Goal: Information Seeking & Learning: Learn about a topic

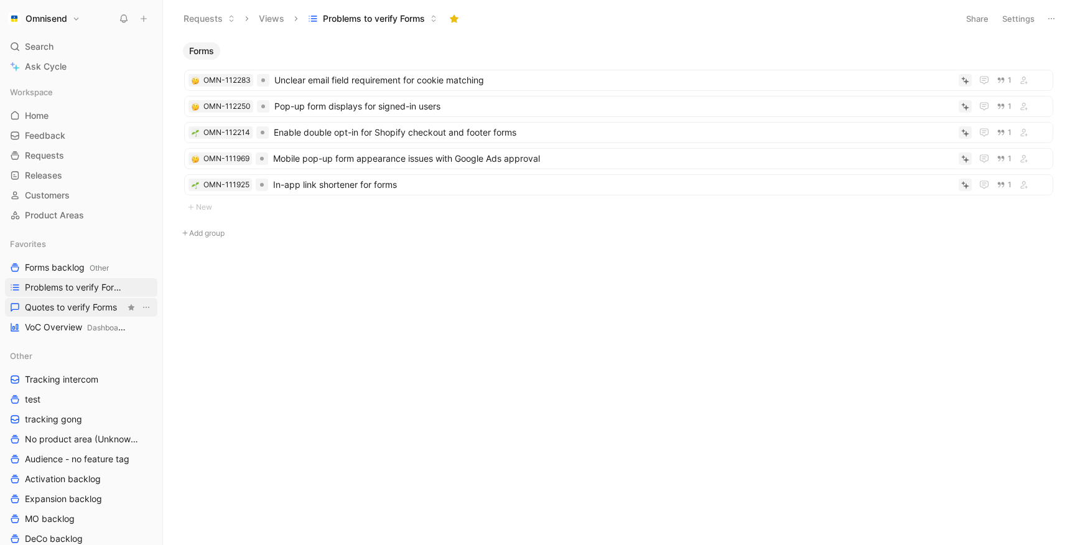
click at [88, 306] on span "Quotes to verify Forms" at bounding box center [71, 307] width 92 height 12
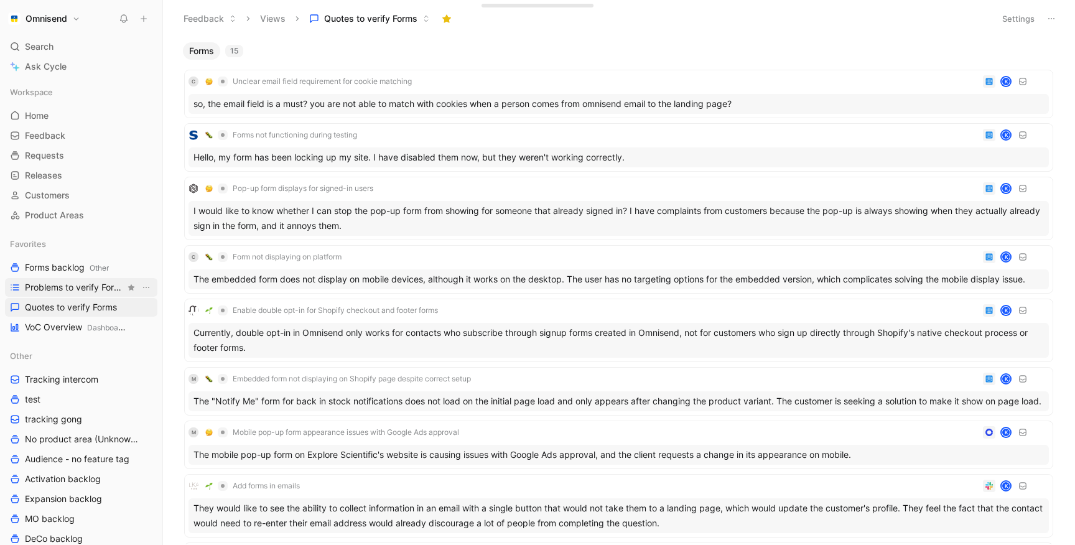
click at [64, 289] on span "Problems to verify Forms" at bounding box center [75, 287] width 100 height 12
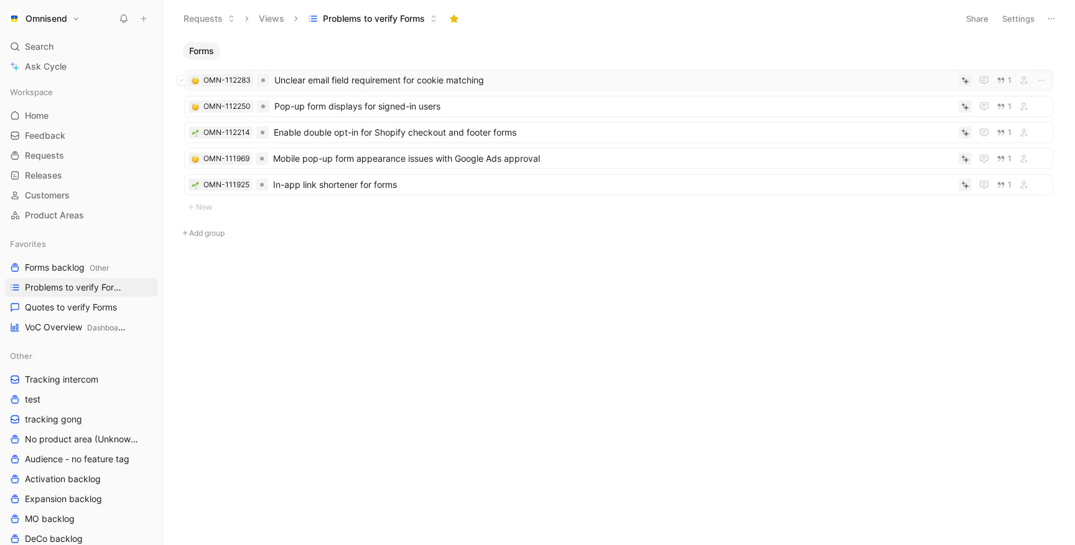
click at [338, 75] on span "Unclear email field requirement for cookie matching" at bounding box center [614, 80] width 680 height 15
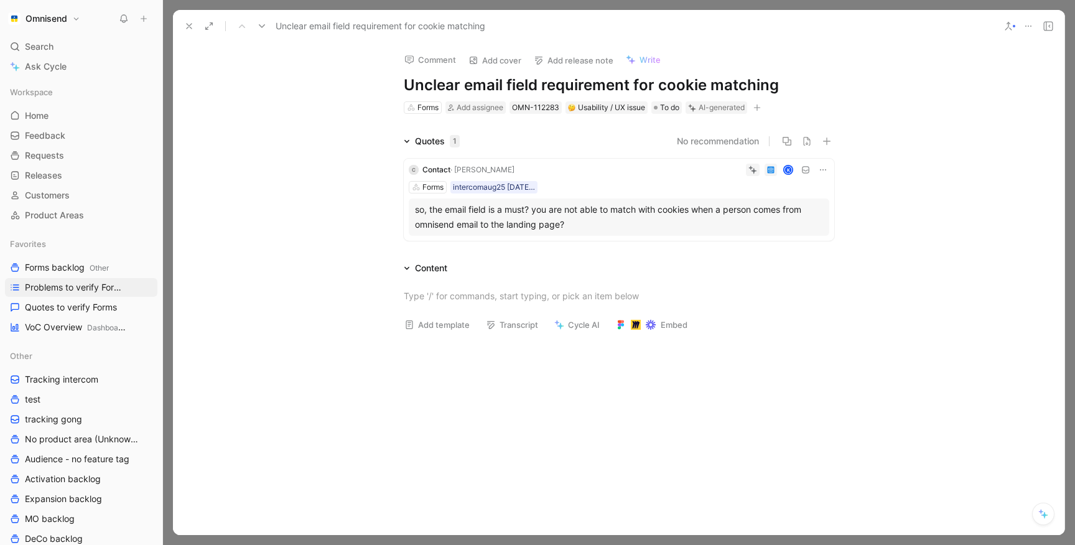
click at [459, 82] on h1 "Unclear email field requirement for cookie matching" at bounding box center [619, 85] width 431 height 20
click at [607, 103] on div "Usability / UX issue" at bounding box center [606, 107] width 77 height 12
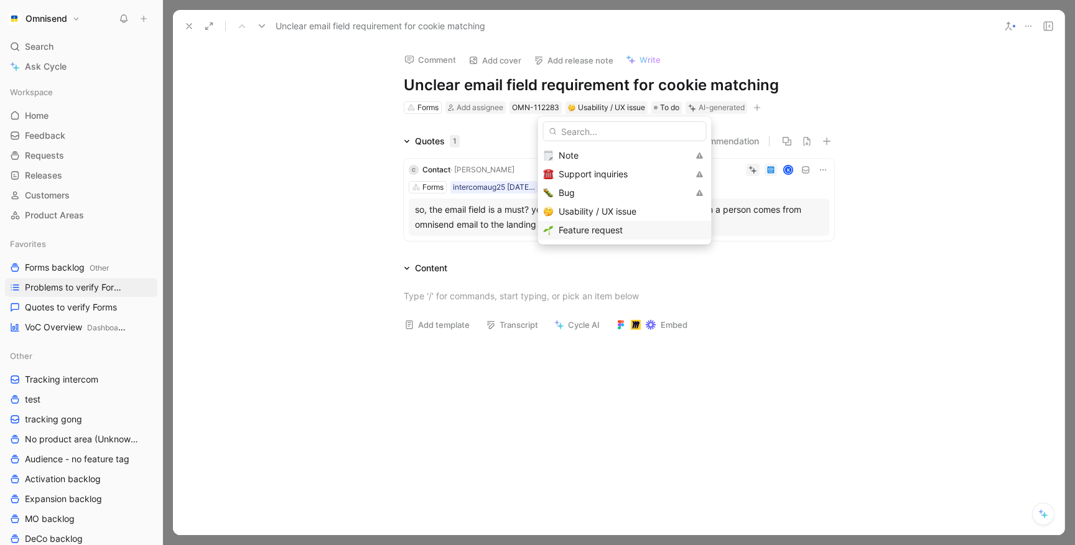
click at [586, 235] on div "Feature request" at bounding box center [632, 230] width 147 height 15
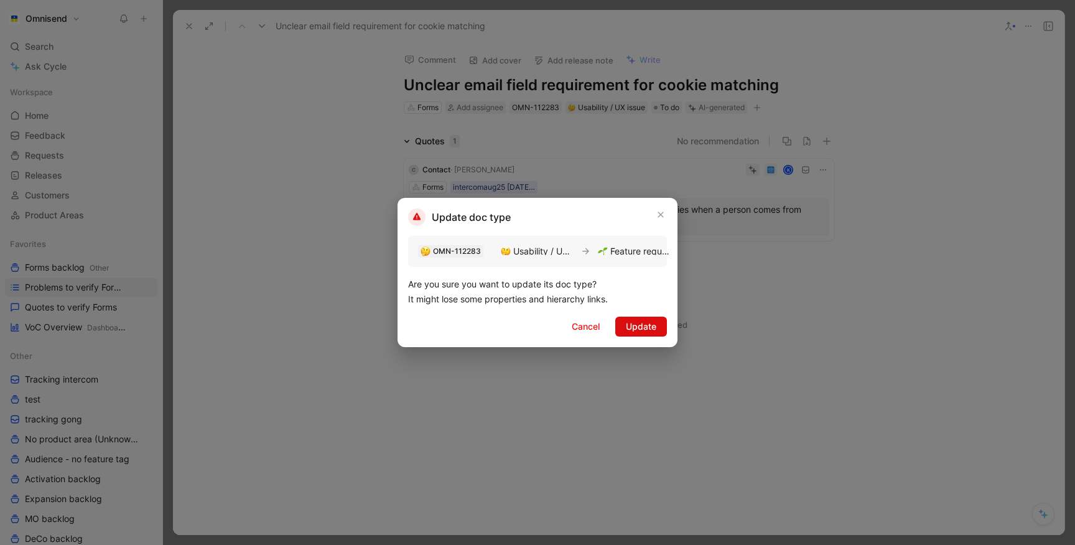
click at [625, 331] on button "Update" at bounding box center [641, 327] width 52 height 20
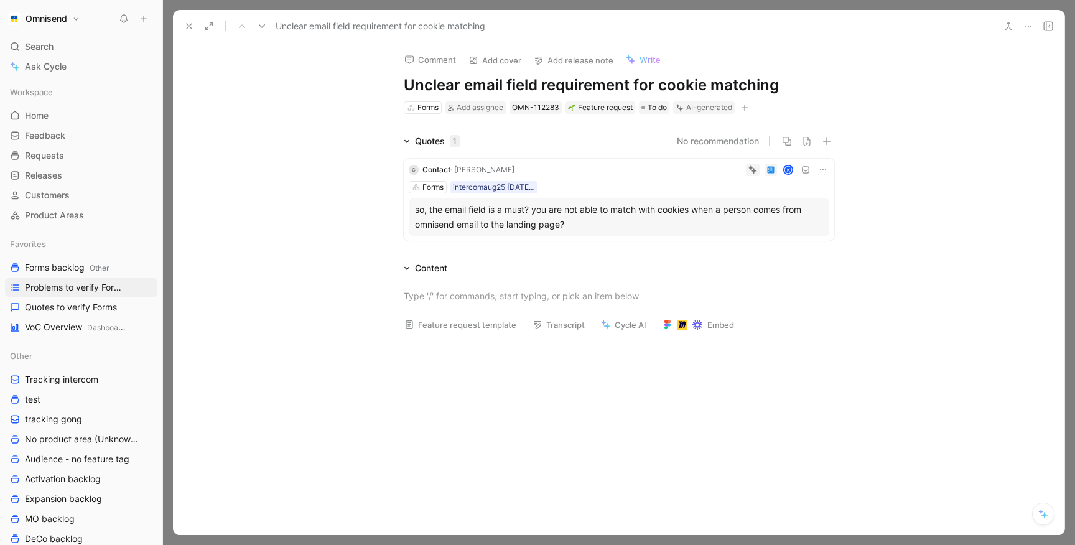
click at [498, 94] on h1 "Unclear email field requirement for cookie matching" at bounding box center [619, 85] width 431 height 20
click at [639, 83] on h1 "Add correct properties without the customer needing" at bounding box center [619, 85] width 431 height 20
click at [793, 88] on h1 "Add correct properties without the customer needing" at bounding box center [619, 85] width 431 height 20
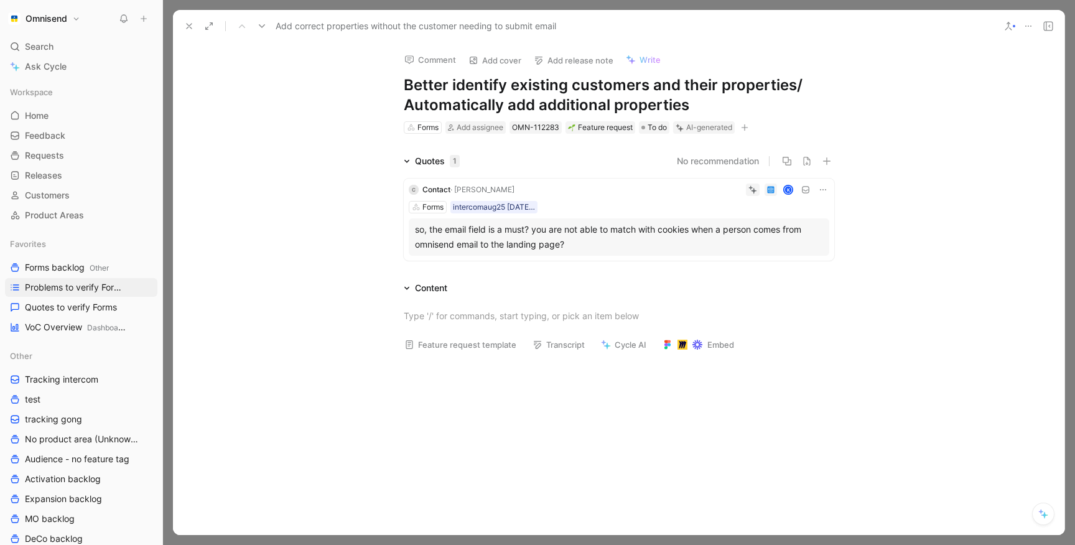
click at [311, 117] on div "Comment Add cover Add release note Write Better identify existing customers and…" at bounding box center [619, 288] width 892 height 493
click at [681, 112] on button "Verify" at bounding box center [680, 107] width 43 height 17
click at [190, 25] on use at bounding box center [189, 26] width 5 height 5
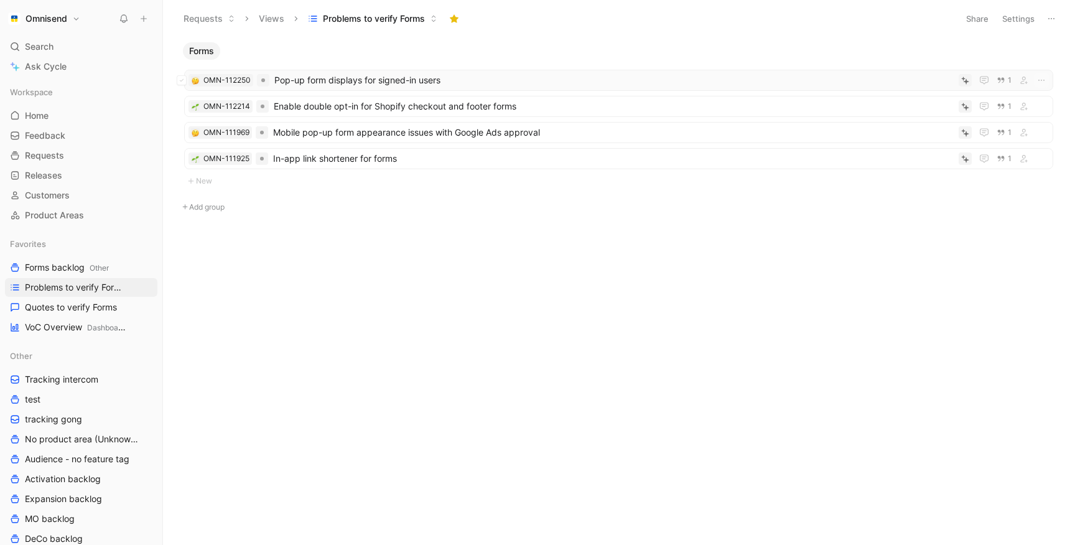
click at [340, 85] on span "Pop-up form displays for signed-in users" at bounding box center [614, 80] width 680 height 15
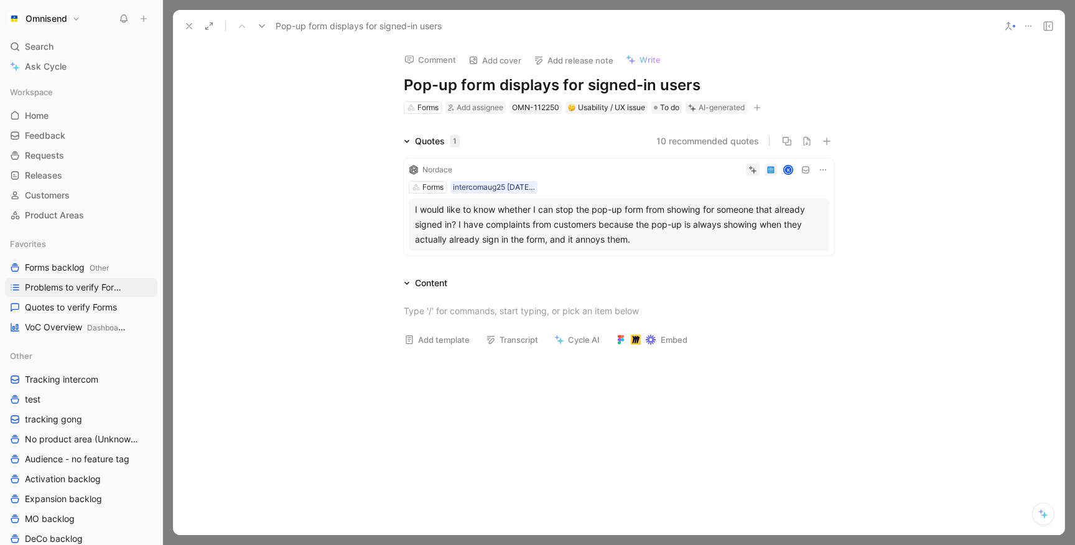
click at [588, 183] on div "Forms intercomaug25 [DATE] 10:40" at bounding box center [619, 187] width 421 height 12
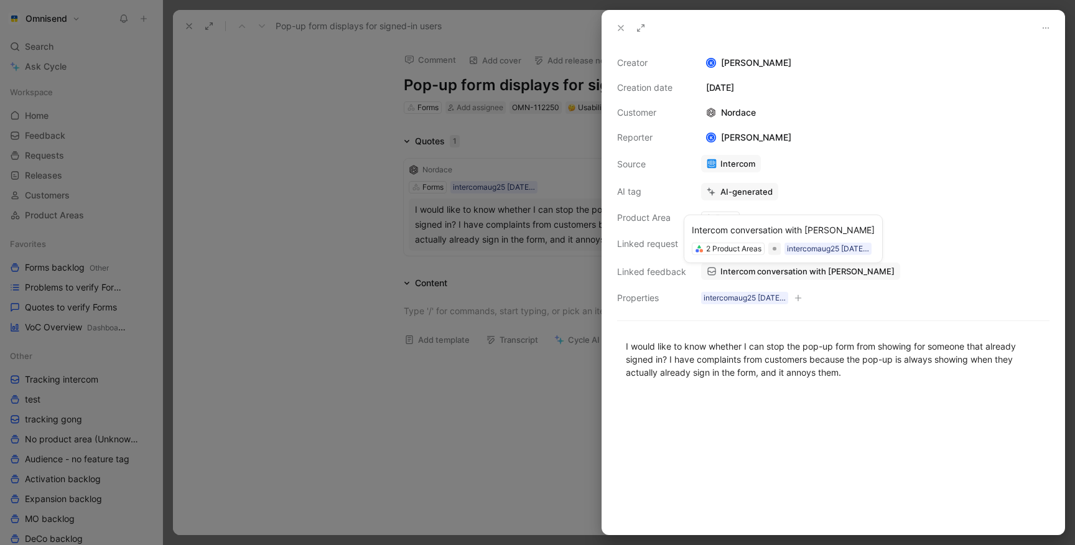
click at [748, 267] on span "Intercom conversation with [PERSON_NAME]" at bounding box center [808, 271] width 174 height 11
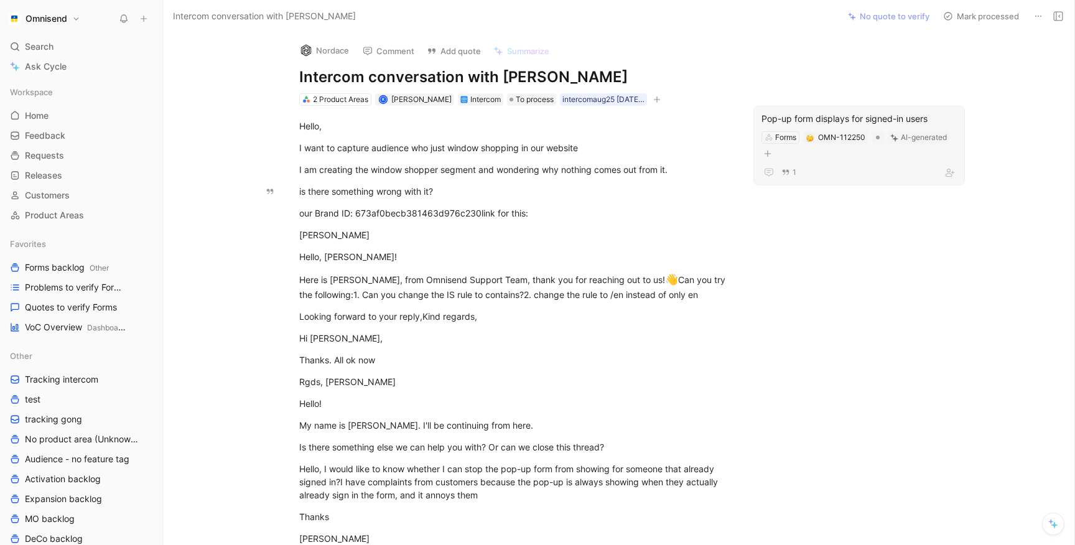
click at [835, 115] on div "Pop-up form displays for signed-in users" at bounding box center [859, 118] width 195 height 15
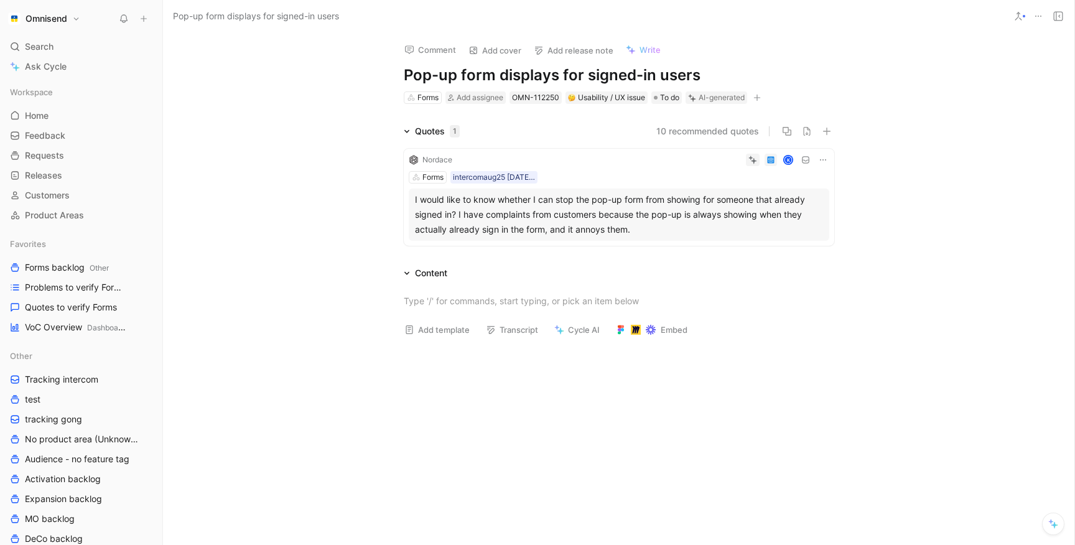
click at [693, 174] on div "Forms intercomaug25 [DATE] 10:40" at bounding box center [619, 177] width 421 height 12
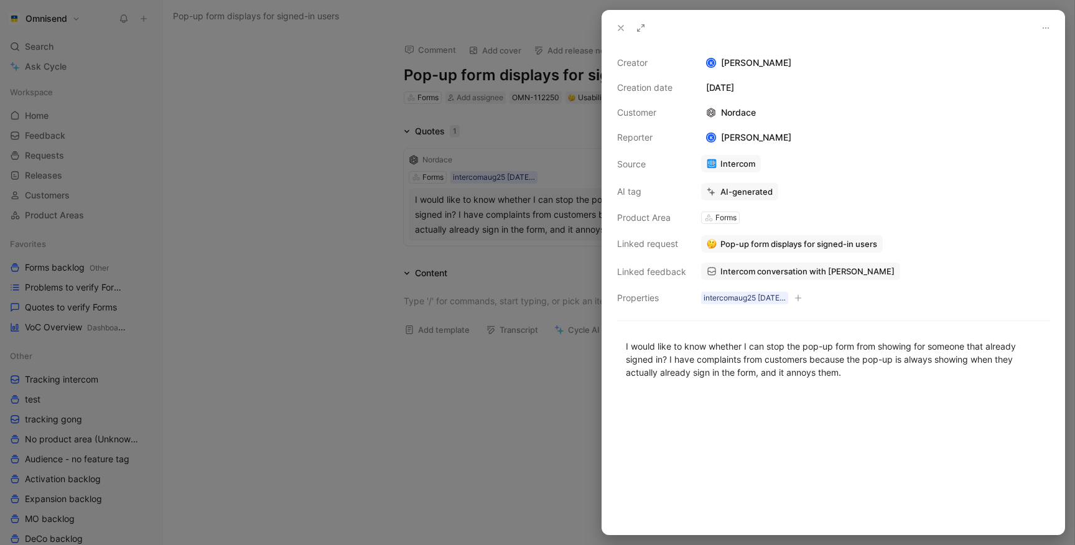
click at [729, 277] on link "Intercom conversation with [PERSON_NAME]" at bounding box center [800, 271] width 199 height 17
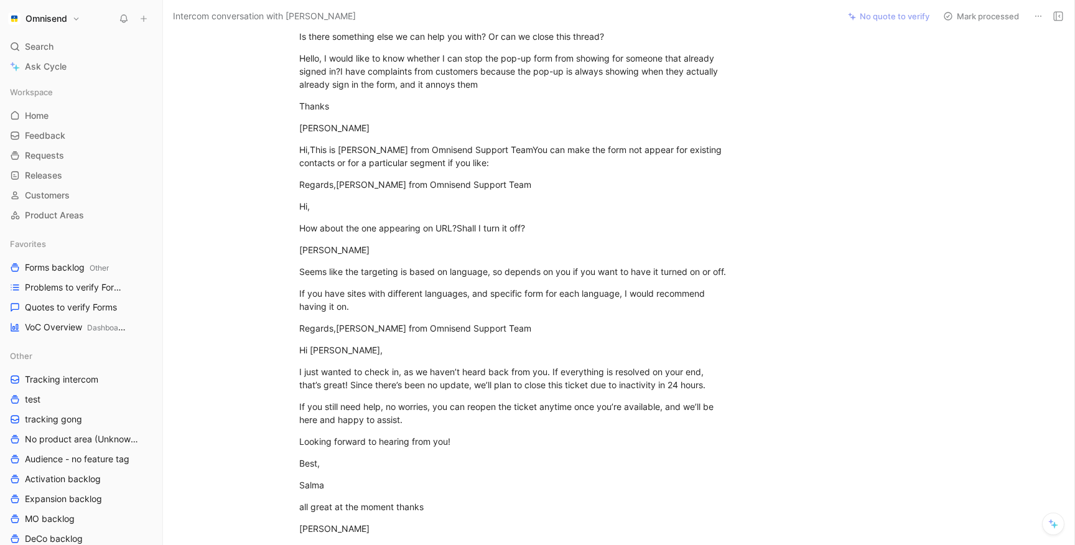
scroll to position [393, 0]
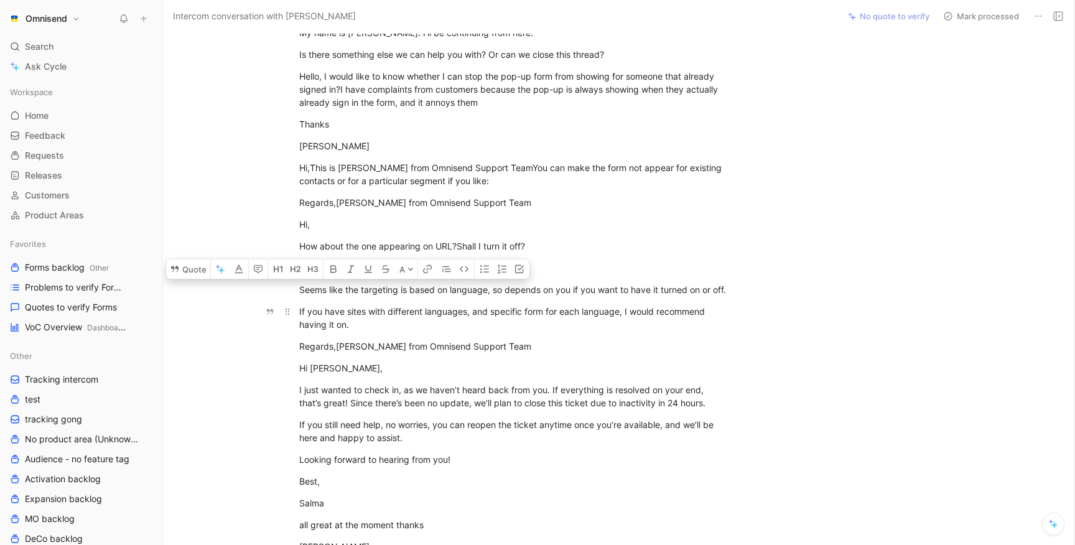
drag, startPoint x: 345, startPoint y: 292, endPoint x: 383, endPoint y: 333, distance: 55.5
click at [383, 333] on div "Hello, I want to capture audience who just window shopping in our website I am …" at bounding box center [514, 233] width 650 height 1041
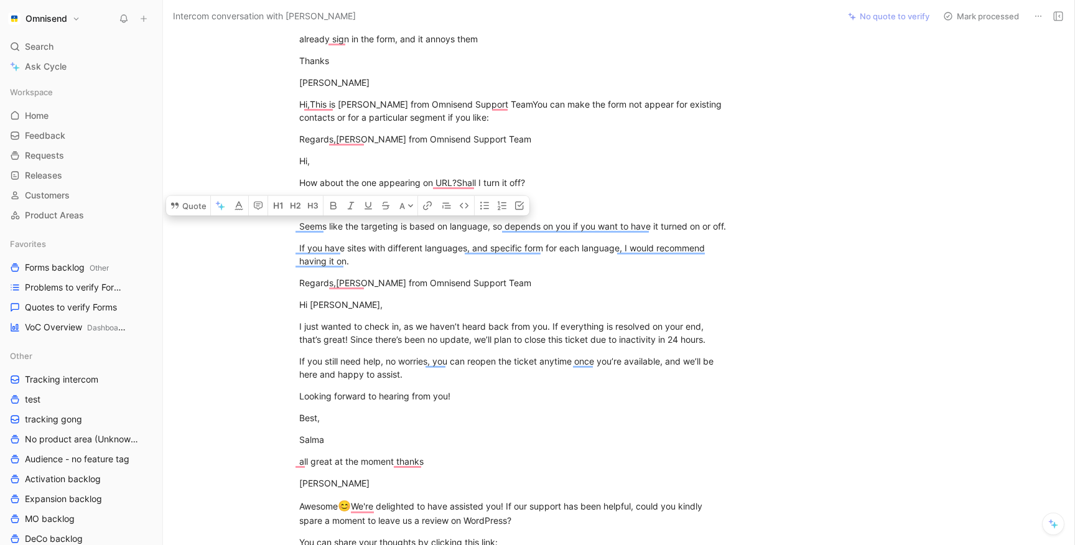
scroll to position [472, 0]
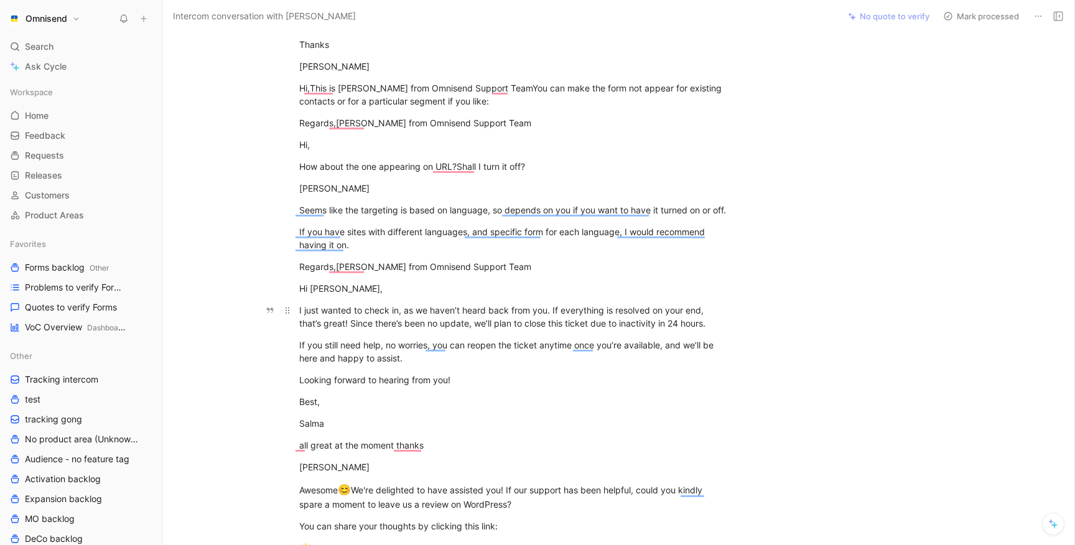
drag, startPoint x: 356, startPoint y: 310, endPoint x: 362, endPoint y: 322, distance: 13.4
click at [362, 322] on div "I just wanted to check in, as we haven’t heard back from you. If everything is …" at bounding box center [514, 317] width 431 height 26
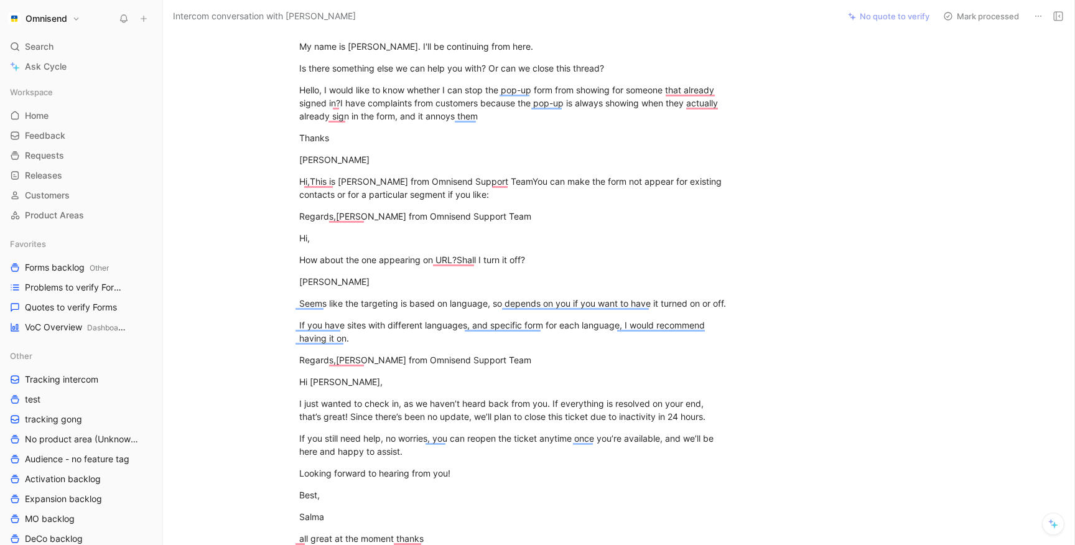
scroll to position [358, 0]
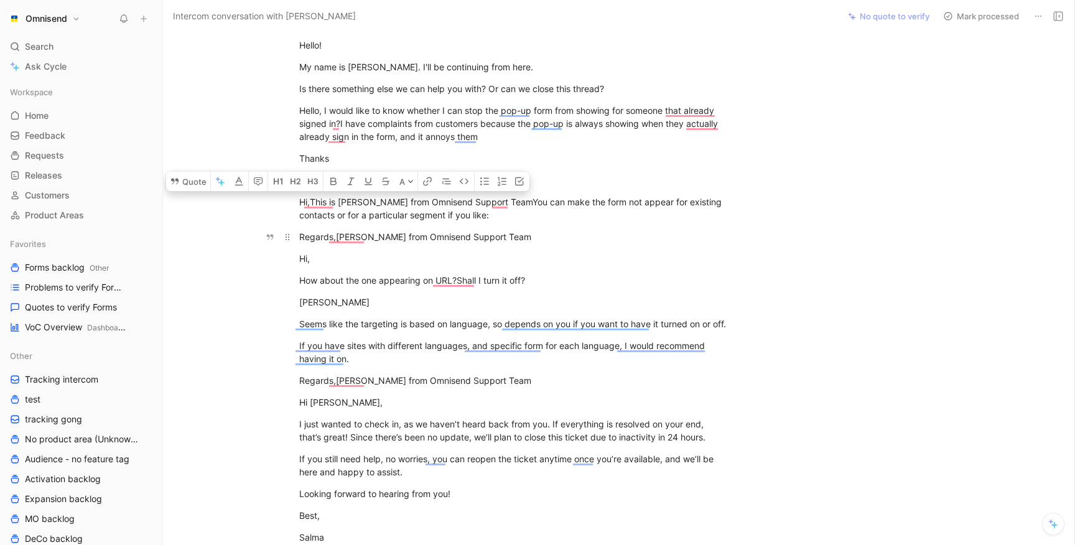
drag, startPoint x: 384, startPoint y: 195, endPoint x: 388, endPoint y: 228, distance: 33.9
click at [388, 228] on div "Hello, I want to capture audience who just window shopping in our website I am …" at bounding box center [514, 267] width 650 height 1041
click at [76, 270] on span "Forms backlog Other" at bounding box center [67, 267] width 84 height 13
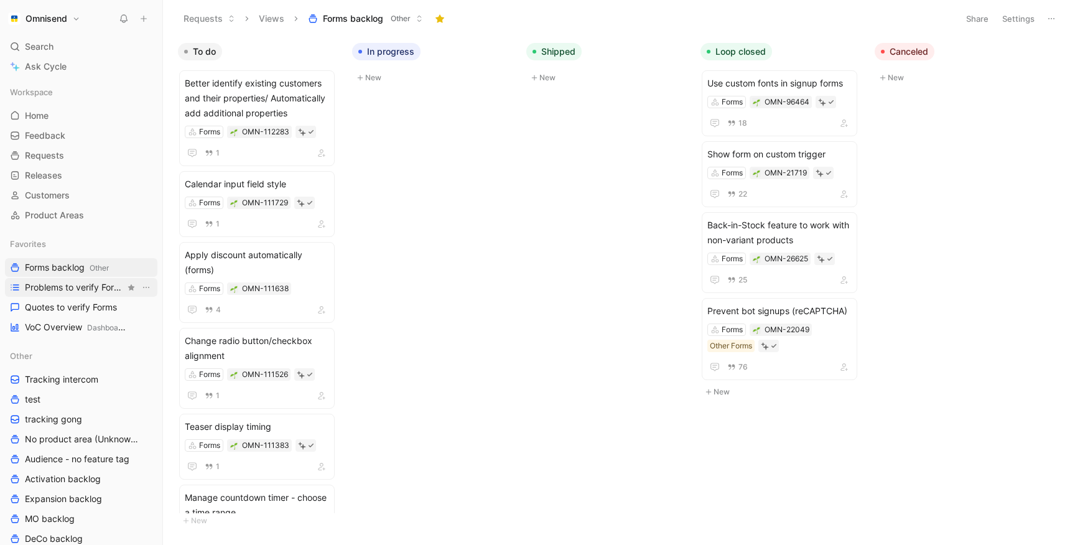
click at [77, 283] on span "Problems to verify Forms" at bounding box center [75, 287] width 100 height 12
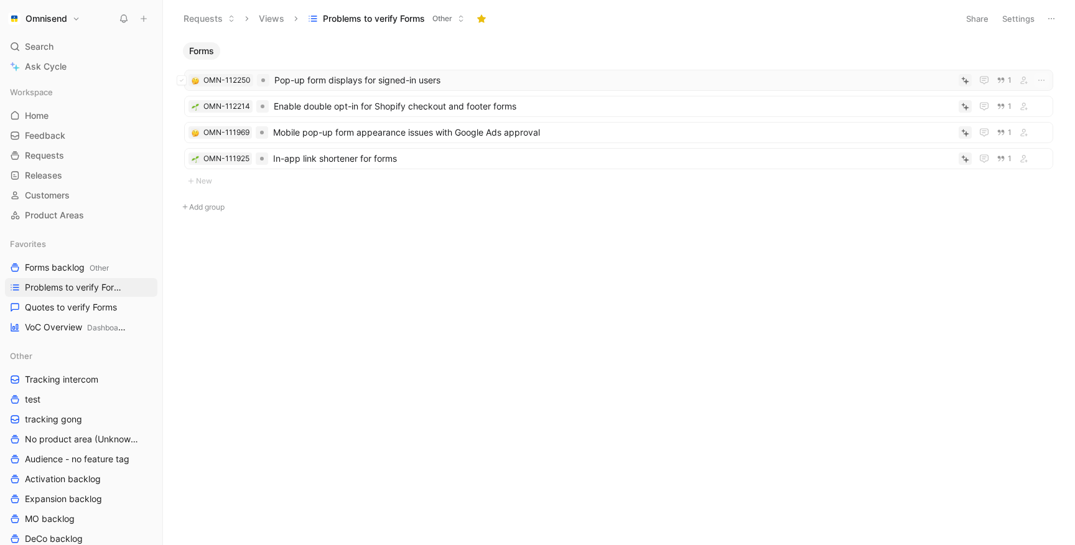
click at [431, 85] on span "Pop-up form displays for signed-in users" at bounding box center [614, 80] width 680 height 15
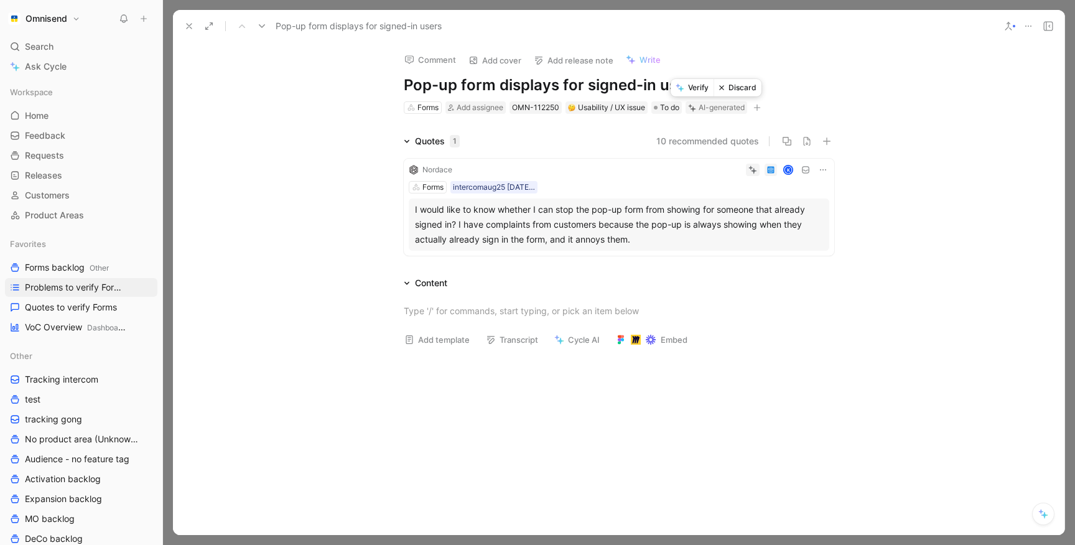
click at [738, 88] on button "Discard" at bounding box center [738, 87] width 48 height 17
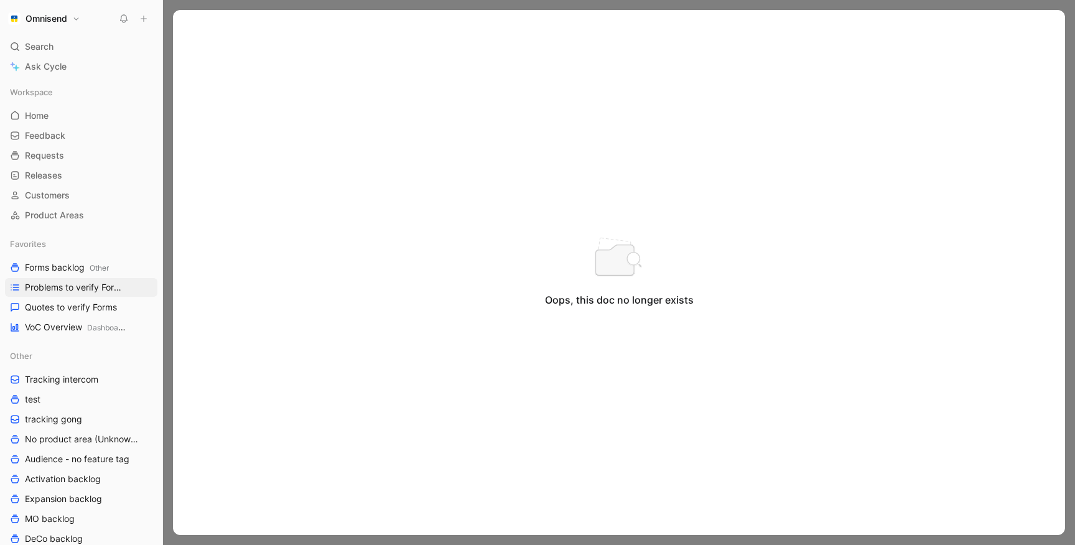
click at [1066, 13] on div at bounding box center [619, 272] width 912 height 545
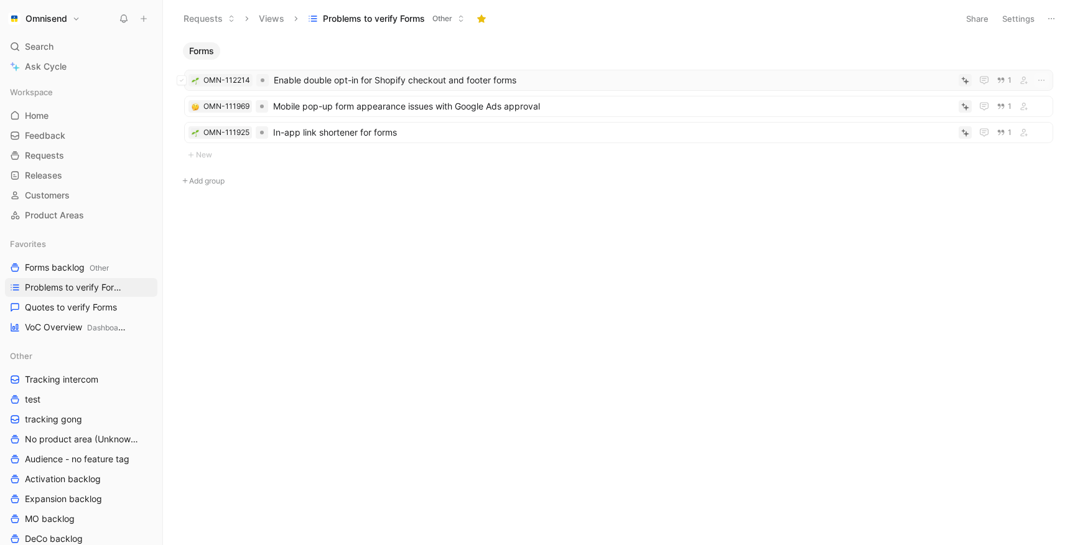
click at [413, 85] on span "Enable double opt-in for Shopify checkout and footer forms" at bounding box center [614, 80] width 680 height 15
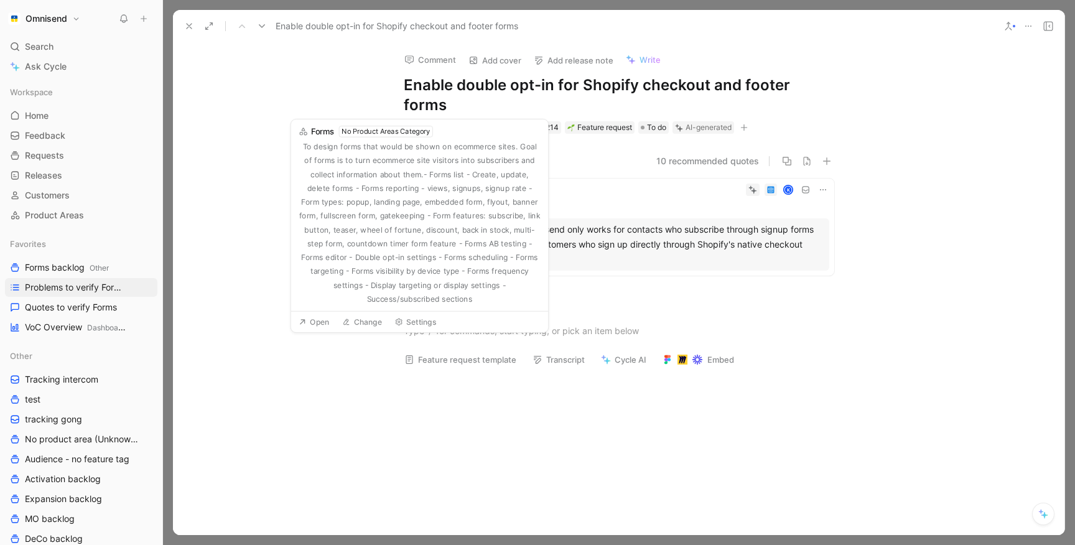
click at [464, 82] on h1 "Enable double opt-in for Shopify checkout and footer forms" at bounding box center [619, 95] width 431 height 40
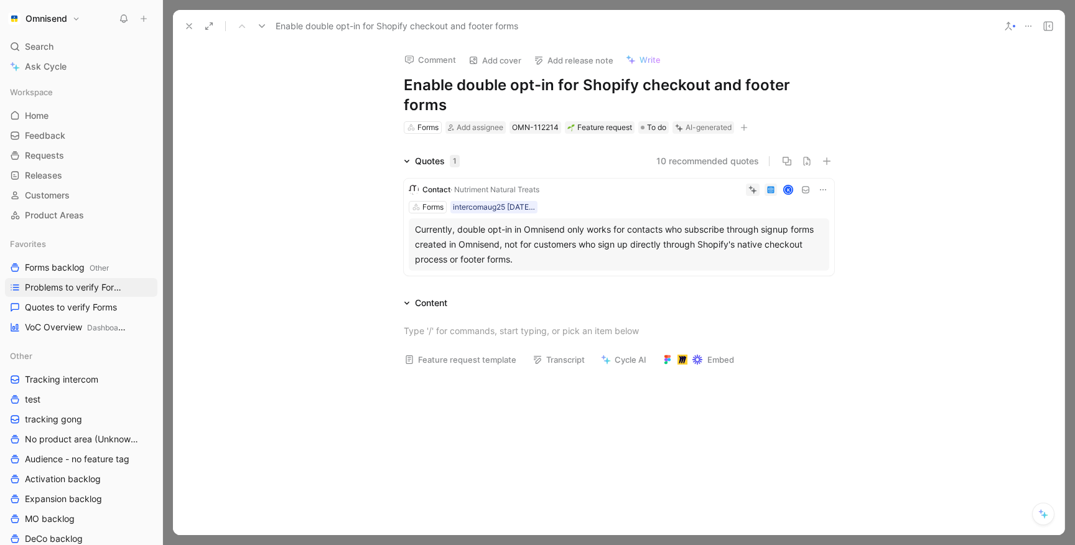
drag, startPoint x: 466, startPoint y: 85, endPoint x: 379, endPoint y: 85, distance: 86.5
click at [380, 85] on div "Comment Add cover Add release note Write Enable double opt-in for Shopify check…" at bounding box center [619, 88] width 478 height 93
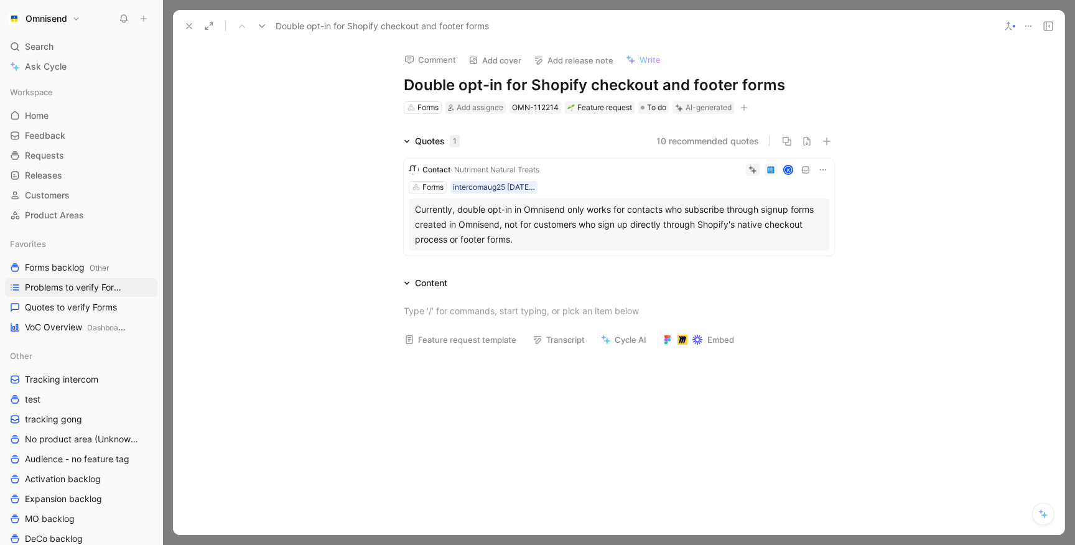
drag, startPoint x: 523, startPoint y: 85, endPoint x: 870, endPoint y: 85, distance: 347.3
click at [870, 85] on div "Comment Add cover Add release note Write Double opt-in for Shopify checkout and…" at bounding box center [619, 288] width 892 height 493
click at [421, 105] on div "Forms" at bounding box center [428, 107] width 21 height 12
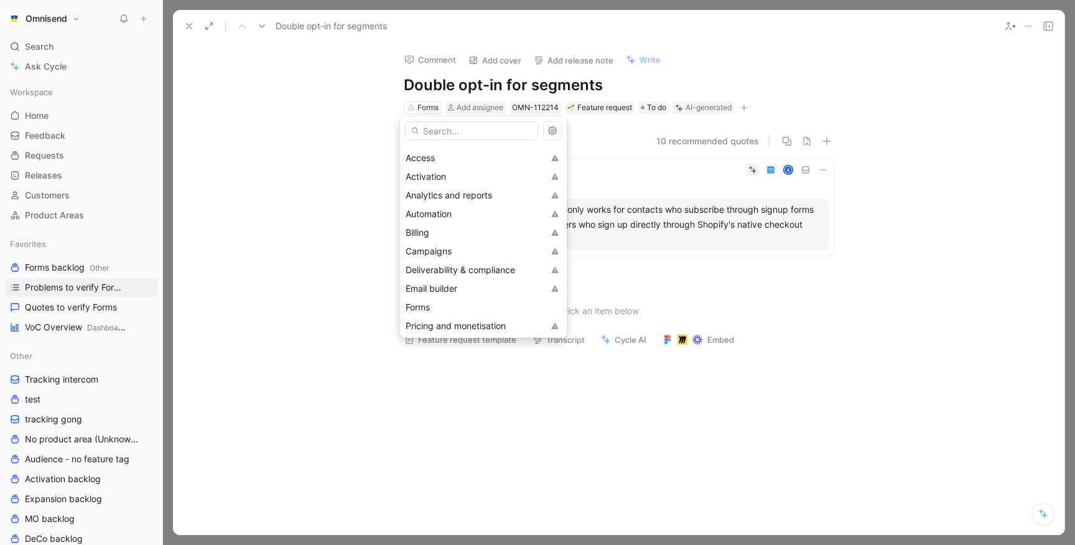
scroll to position [129, 0]
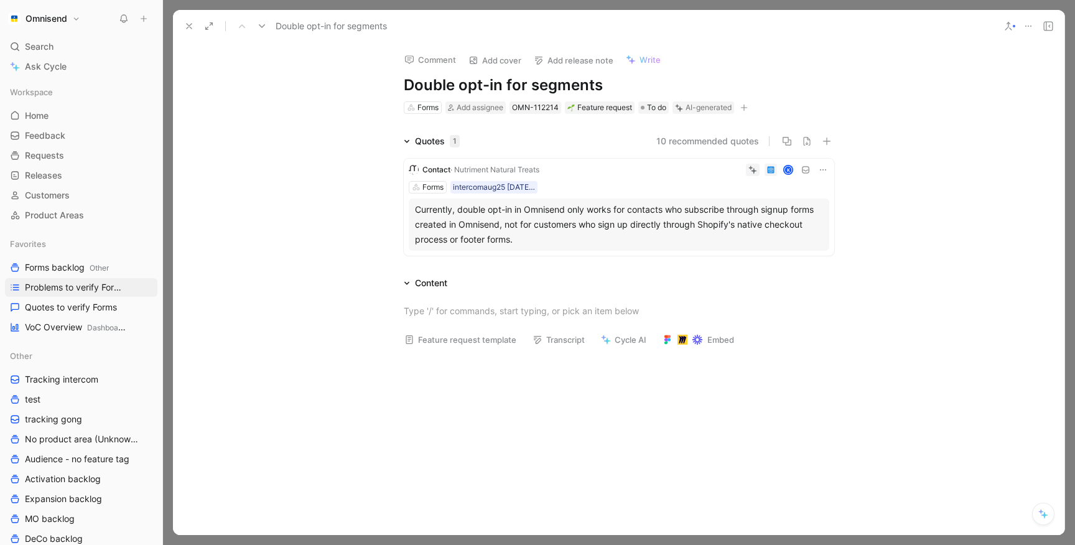
click at [607, 86] on h1 "Double opt-in for segments" at bounding box center [619, 85] width 431 height 20
click at [426, 109] on div "Forms" at bounding box center [428, 107] width 21 height 12
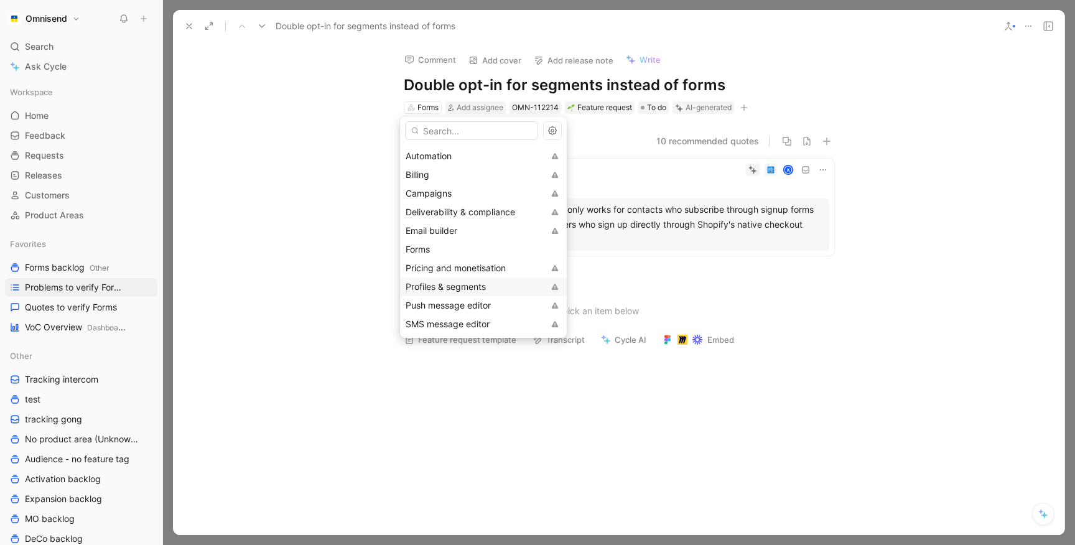
click at [436, 283] on span "Profiles & segments" at bounding box center [446, 286] width 80 height 11
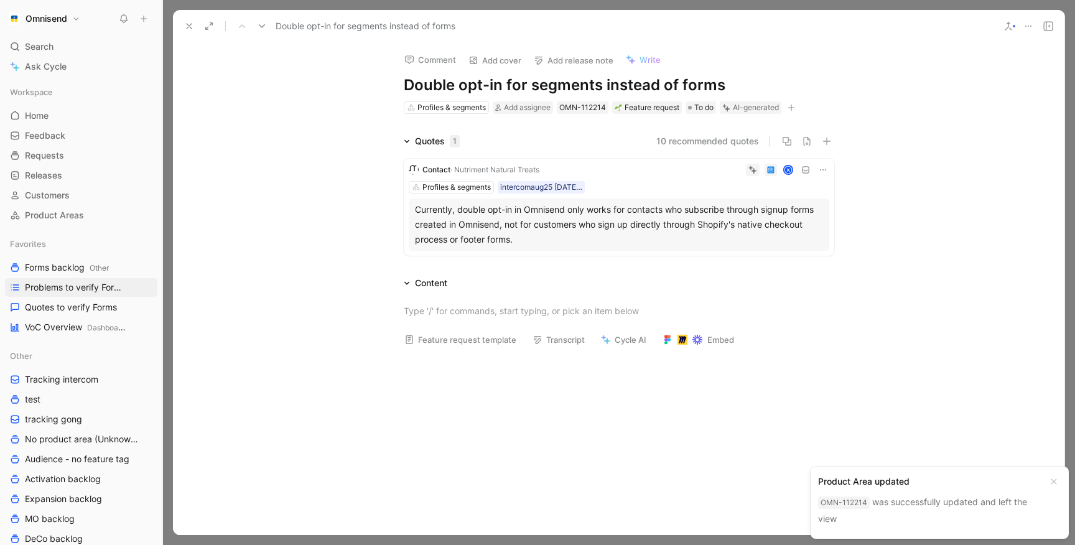
click at [187, 28] on use at bounding box center [189, 26] width 5 height 5
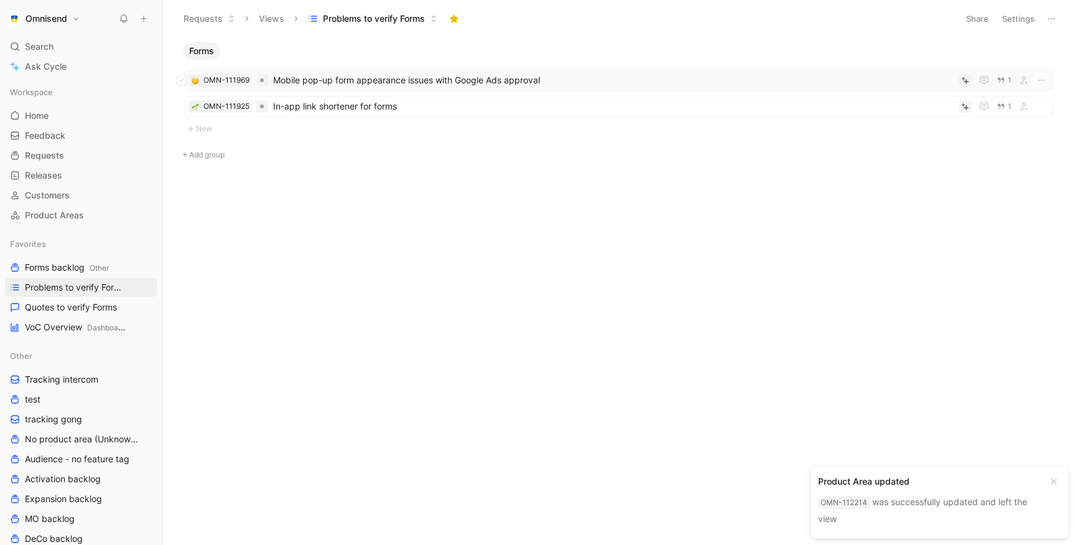
click at [301, 78] on span "Mobile pop-up form appearance issues with Google Ads approval" at bounding box center [613, 80] width 681 height 15
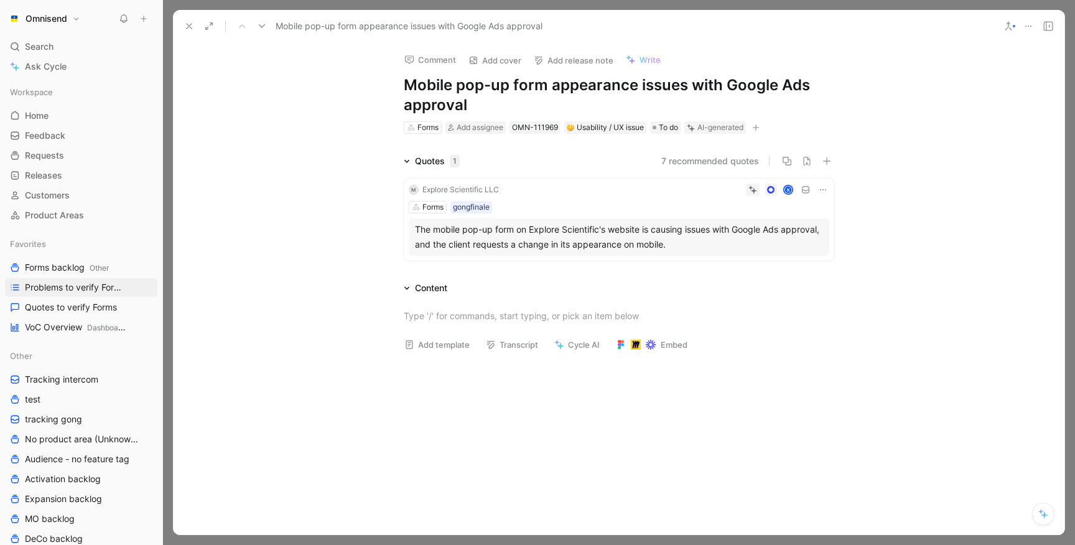
click at [602, 203] on div "Forms gongfinale" at bounding box center [619, 207] width 421 height 12
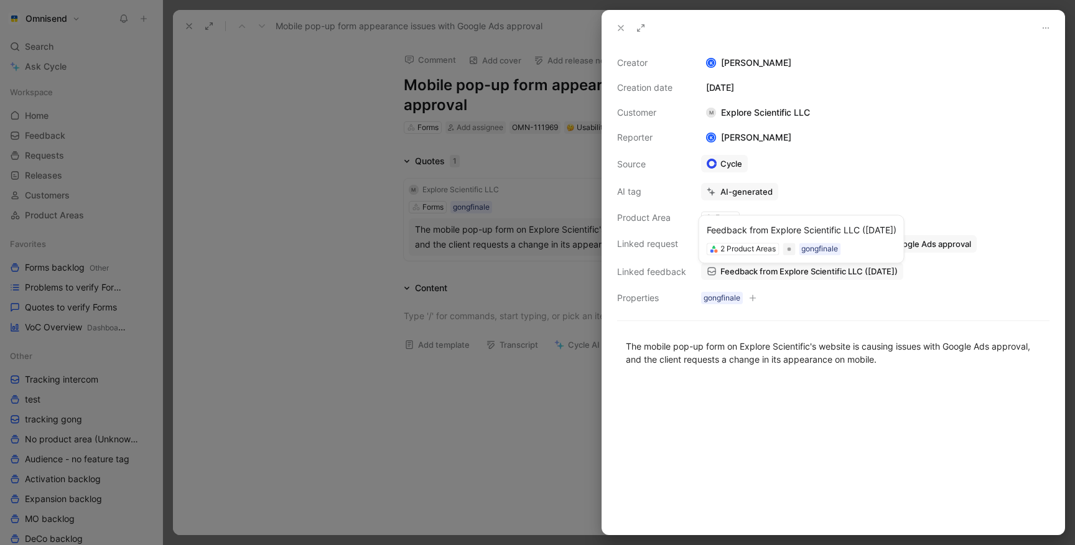
click at [741, 274] on span "Feedback from Explore Scientific LLC ([DATE])" at bounding box center [809, 271] width 177 height 11
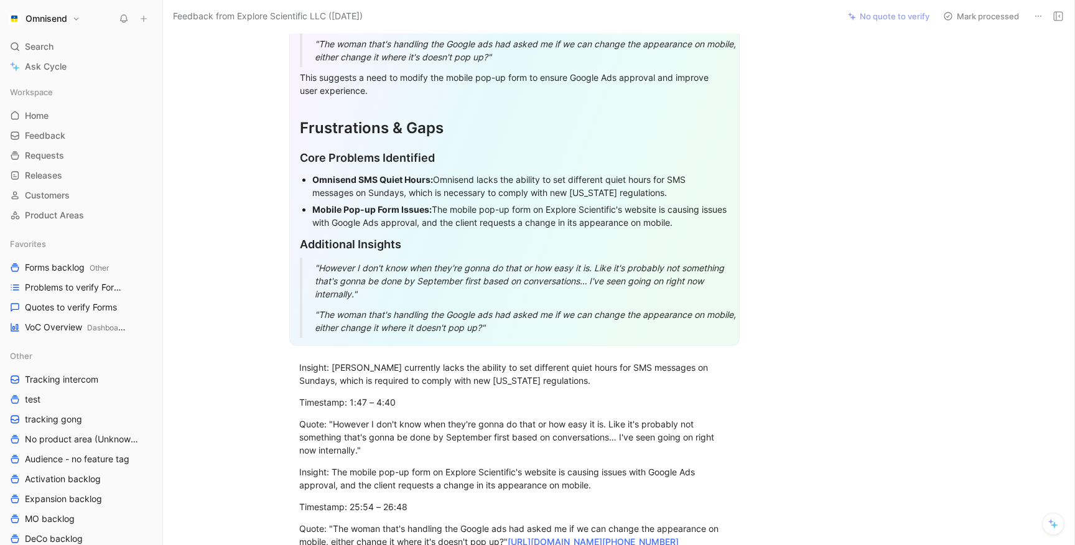
scroll to position [234, 0]
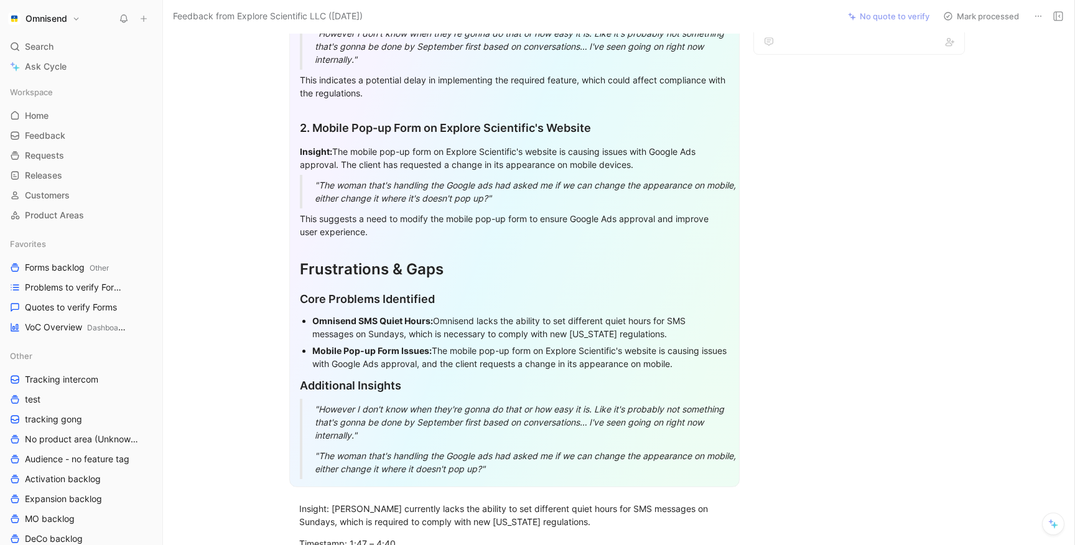
drag, startPoint x: 411, startPoint y: 186, endPoint x: 414, endPoint y: 194, distance: 8.1
click at [414, 194] on div ""The woman that's handling the Google ads had asked me if we can change the app…" at bounding box center [529, 192] width 429 height 26
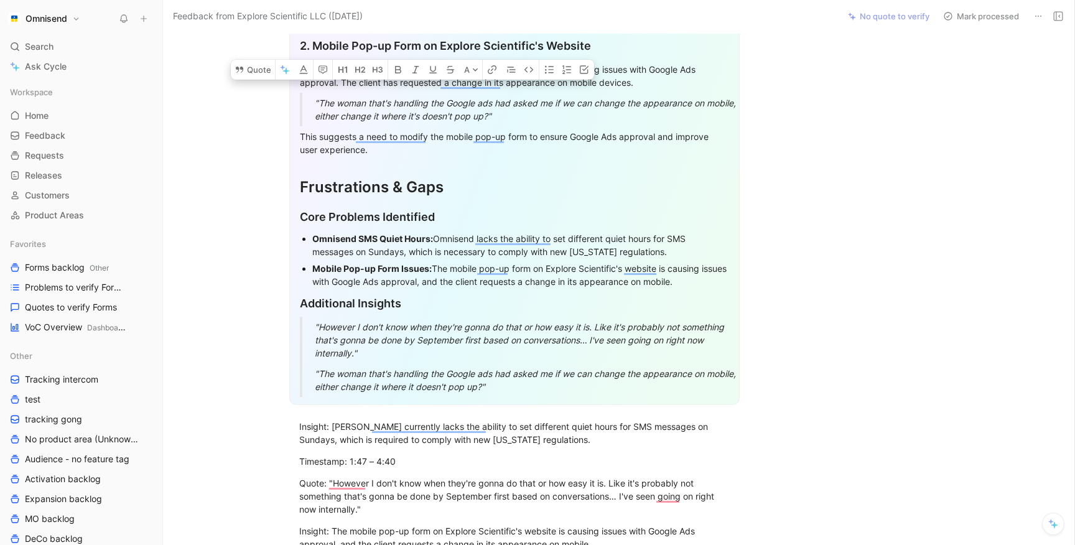
scroll to position [569, 0]
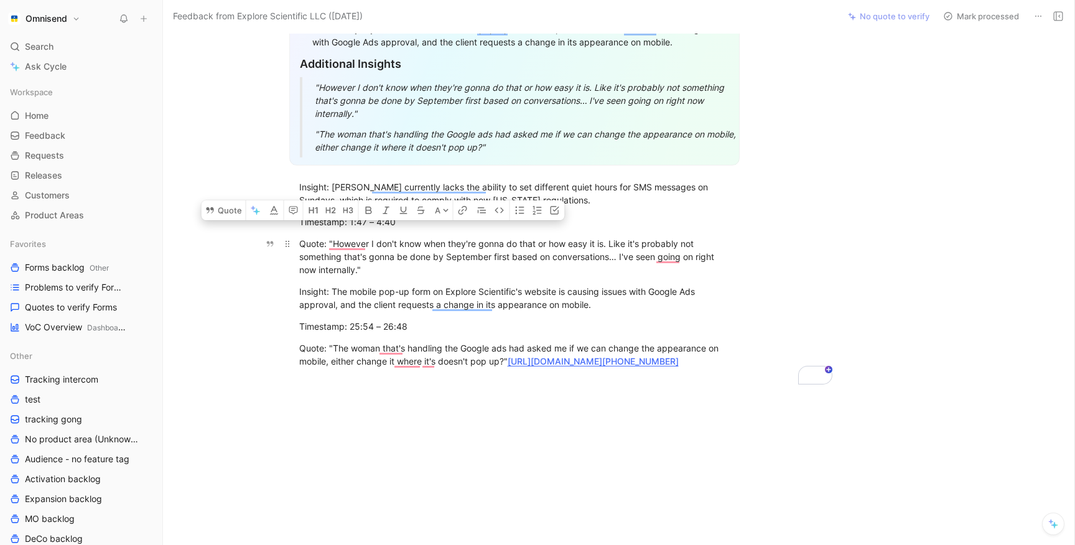
drag, startPoint x: 381, startPoint y: 233, endPoint x: 384, endPoint y: 245, distance: 11.6
click at [384, 245] on div "Quote: "However I don't know when they're gonna do that or how easy it is. Like…" at bounding box center [514, 256] width 431 height 39
click at [362, 266] on p "Quote: "However I don't know when they're gonna do that or how easy it is. Like…" at bounding box center [515, 256] width 478 height 47
click at [594, 356] on link "[URL][DOMAIN_NAME][PHONE_NUMBER]" at bounding box center [593, 361] width 171 height 11
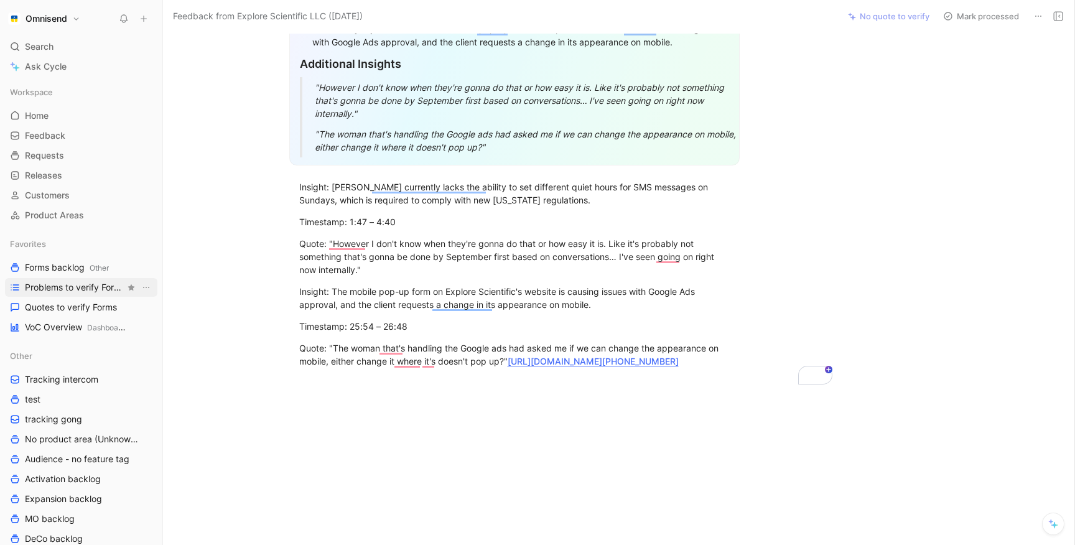
click at [44, 283] on span "Problems to verify Forms" at bounding box center [75, 287] width 100 height 12
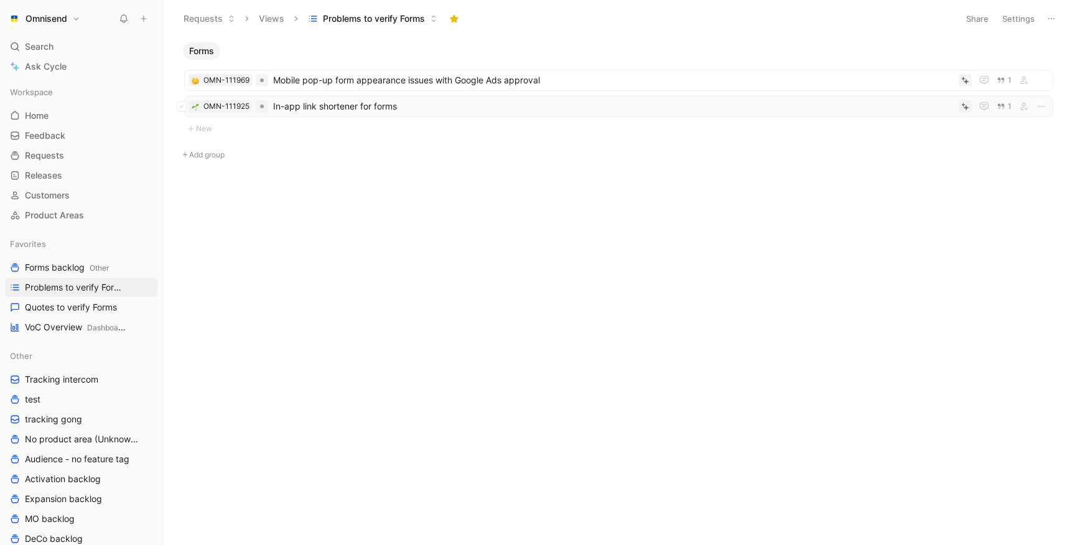
click at [325, 102] on span "In-app link shortener for forms" at bounding box center [613, 106] width 681 height 15
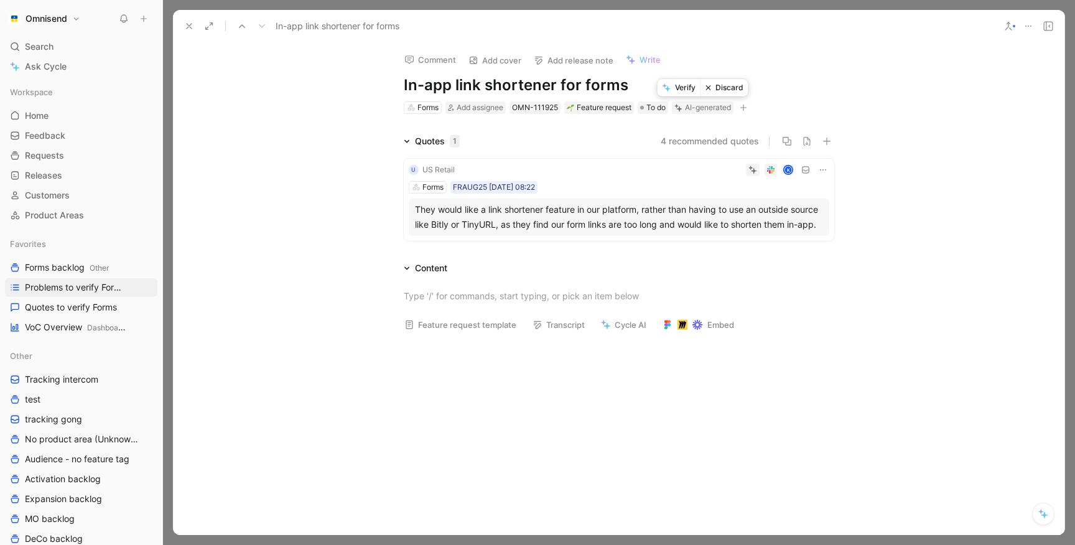
click at [681, 89] on button "Verify" at bounding box center [679, 87] width 43 height 17
click at [77, 302] on span "Quotes to verify Forms" at bounding box center [71, 307] width 92 height 12
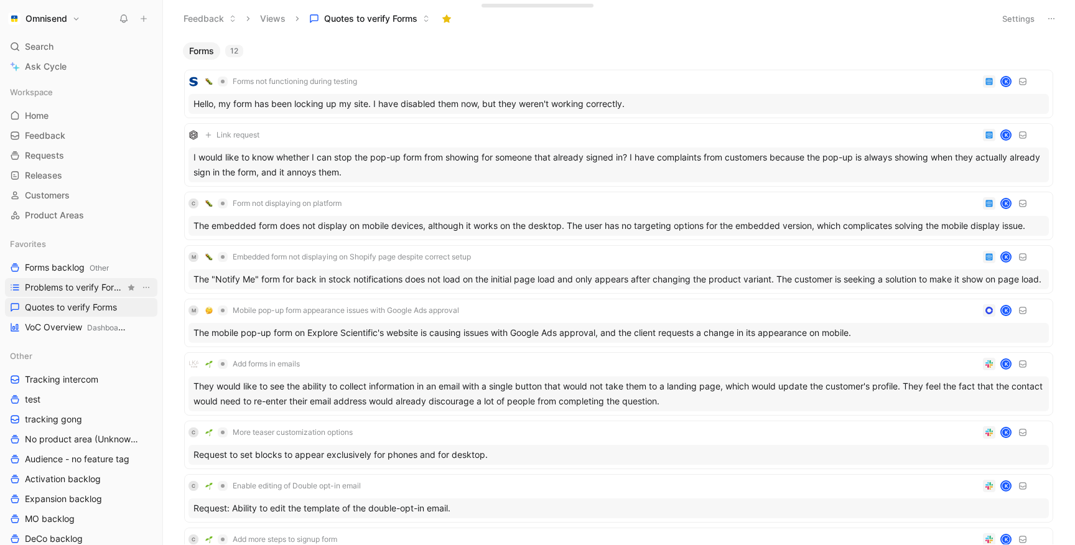
click at [54, 291] on span "Problems to verify Forms" at bounding box center [75, 287] width 100 height 12
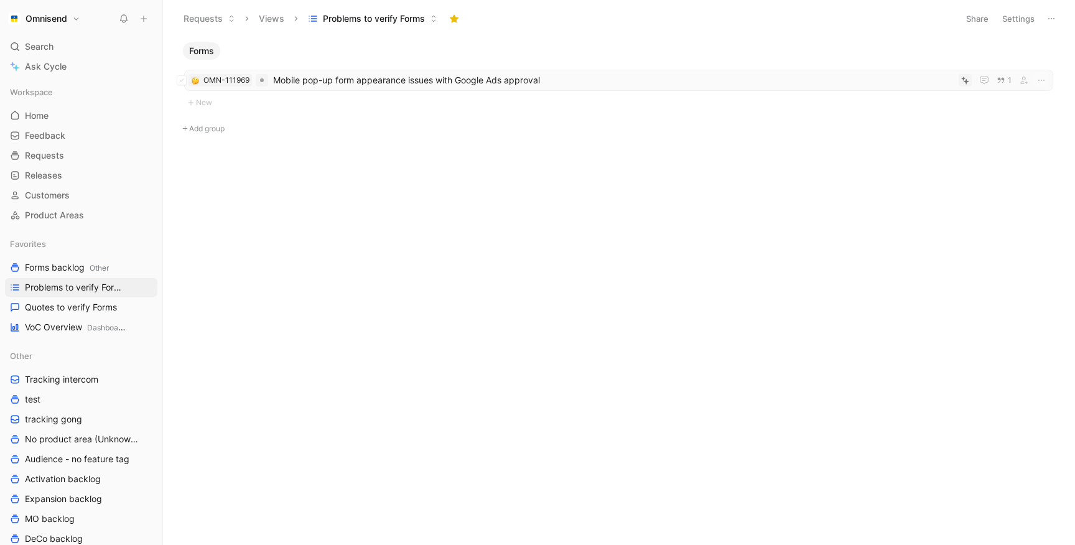
click at [358, 83] on span "Mobile pop-up form appearance issues with Google Ads approval" at bounding box center [613, 80] width 681 height 15
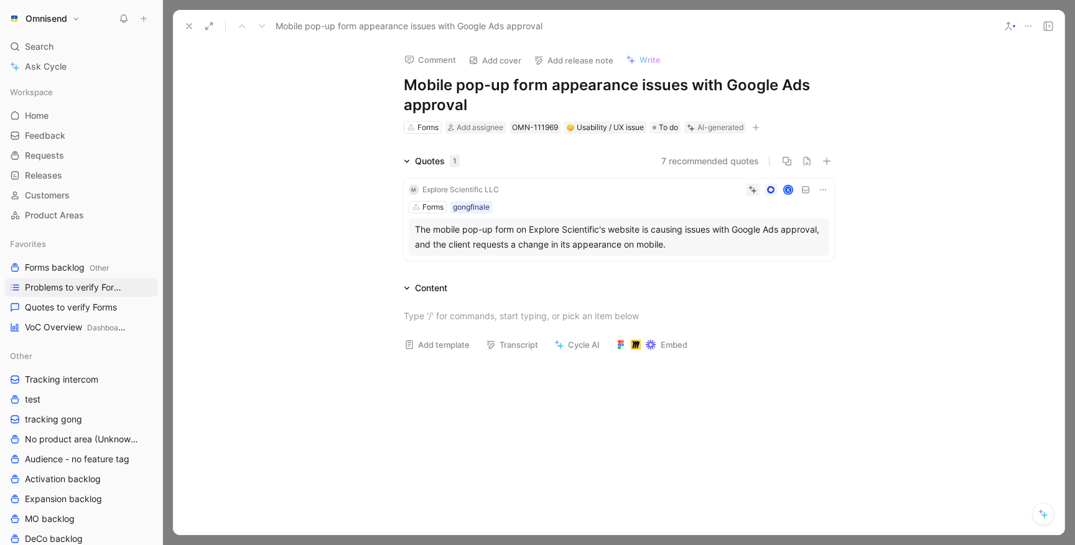
click at [570, 210] on div "Forms gongfinale" at bounding box center [619, 207] width 421 height 12
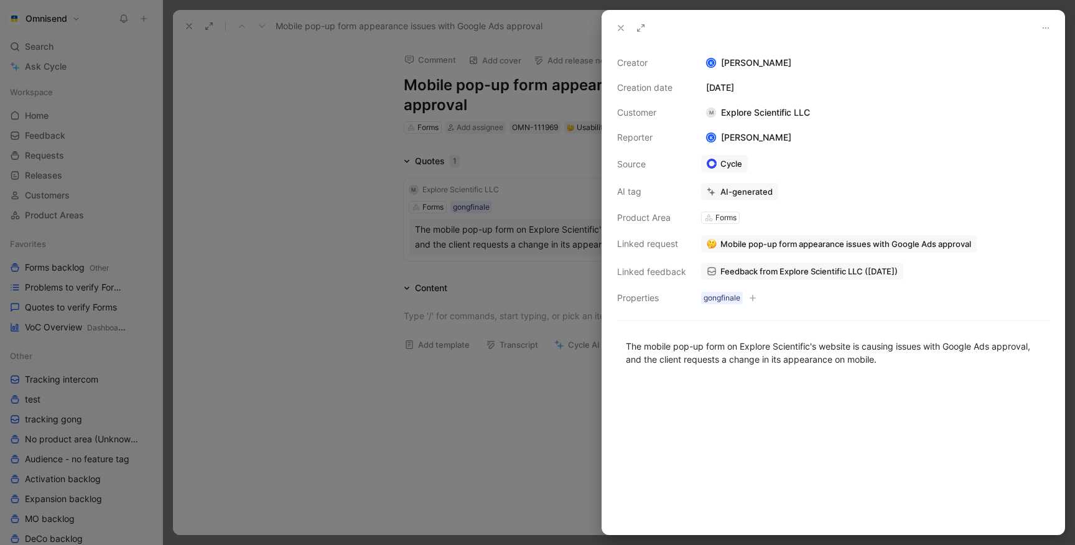
click at [782, 243] on span "Mobile pop-up form appearance issues with Google Ads approval" at bounding box center [846, 243] width 251 height 11
click at [760, 266] on span "Feedback from Explore Scientific LLC ([DATE])" at bounding box center [809, 271] width 177 height 11
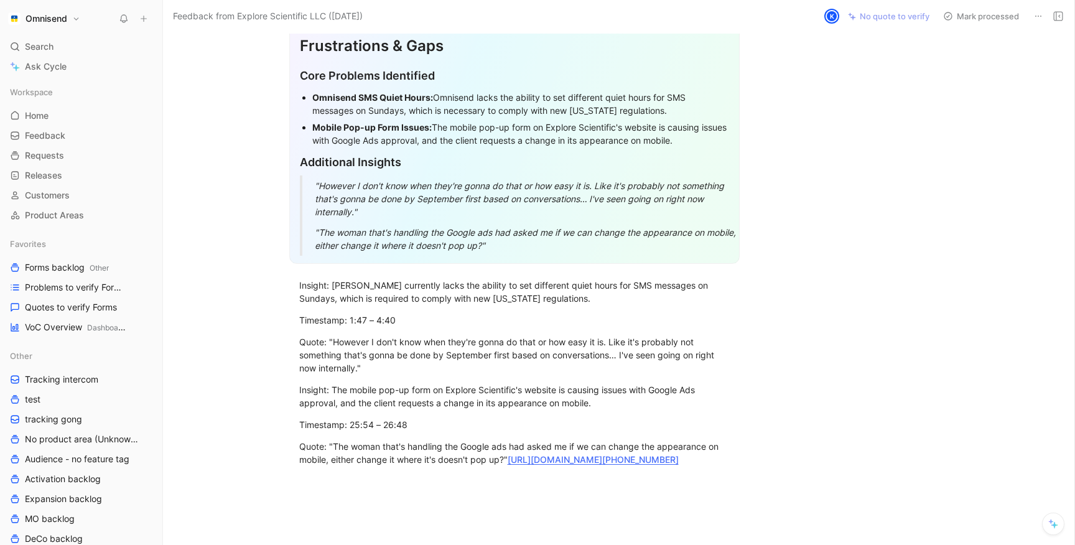
scroll to position [569, 0]
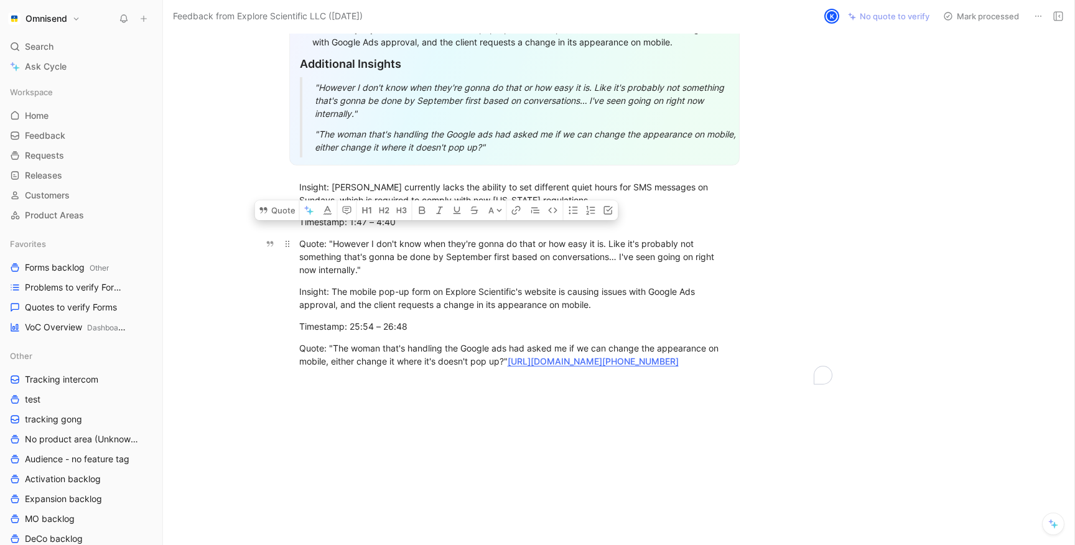
drag, startPoint x: 512, startPoint y: 233, endPoint x: 535, endPoint y: 253, distance: 30.0
click at [535, 253] on div "Quote: "However I don't know when they're gonna do that or how easy it is. Like…" at bounding box center [514, 256] width 431 height 39
click at [882, 241] on div "E Explore Scientific LLC Comment Add quote Summarize Feedback from Explore Scie…" at bounding box center [619, 288] width 912 height 513
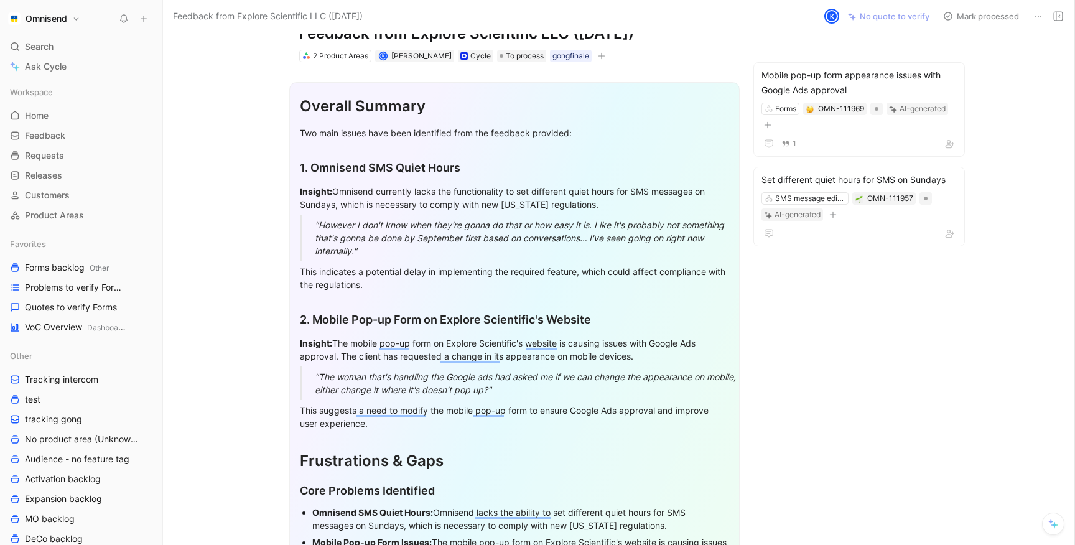
scroll to position [0, 0]
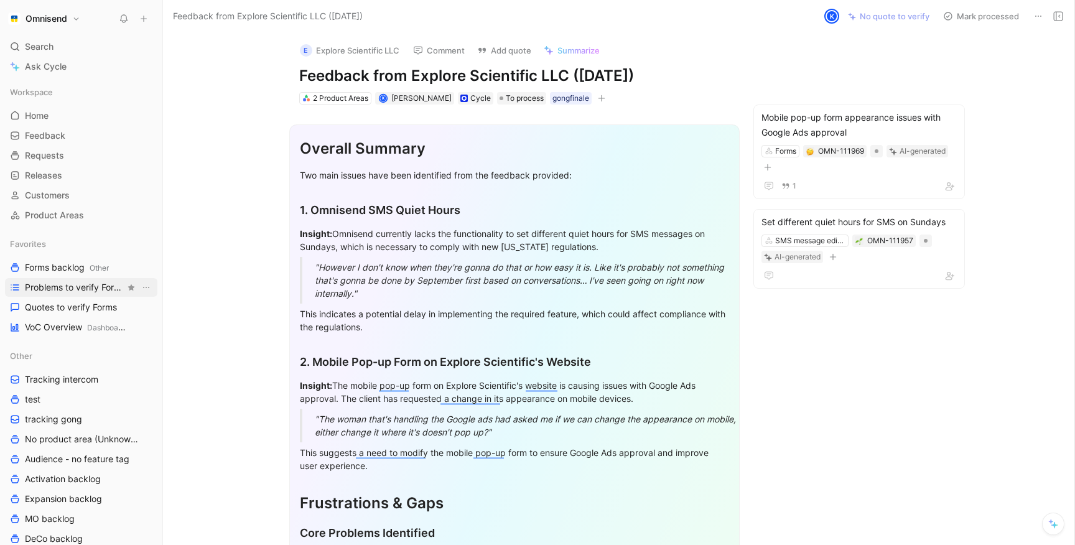
click at [34, 284] on span "Problems to verify Forms" at bounding box center [75, 287] width 100 height 12
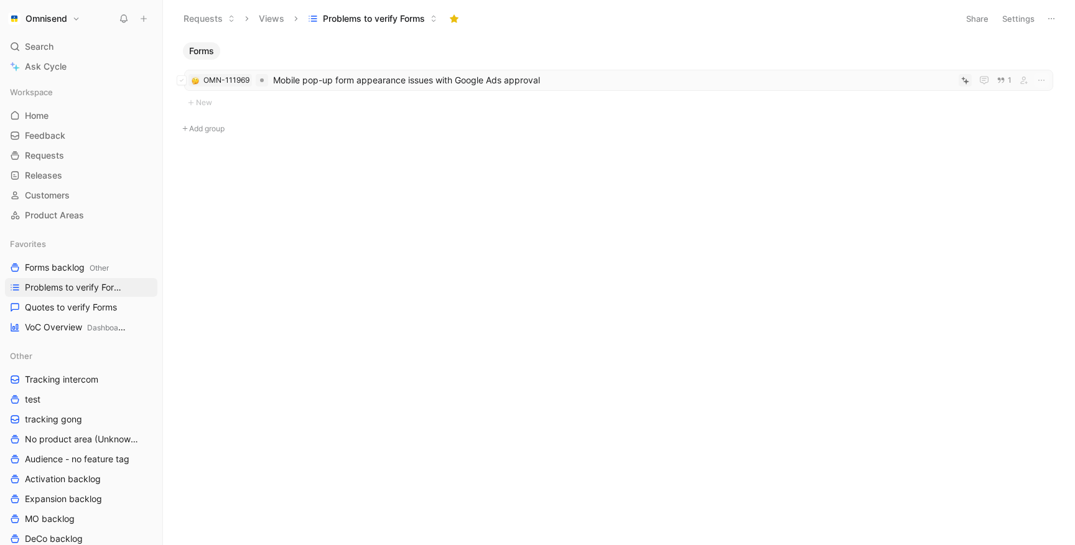
click at [499, 79] on span "Mobile pop-up form appearance issues with Google Ads approval" at bounding box center [613, 80] width 681 height 15
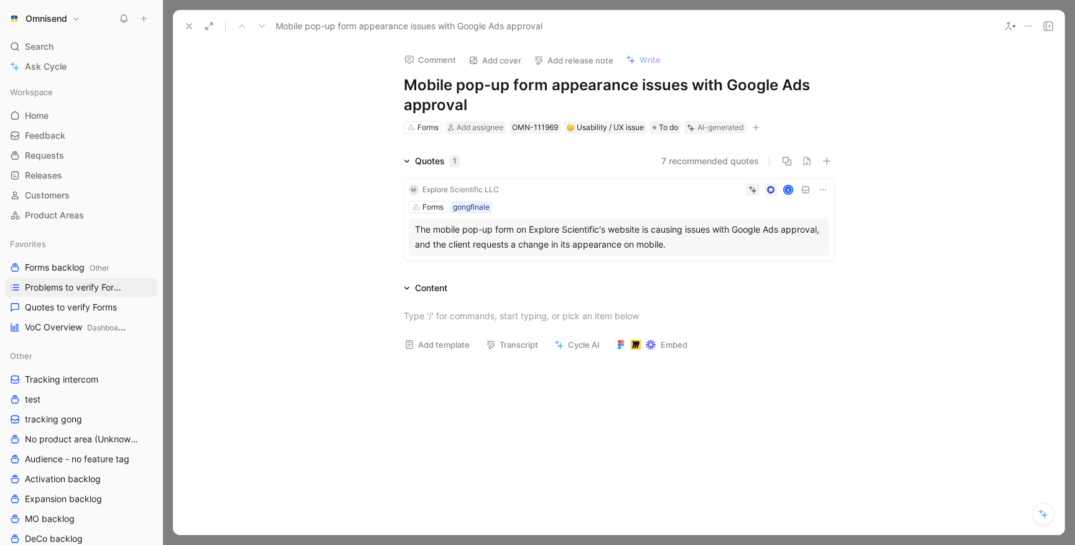
click at [507, 213] on div "M Explore Scientific LLC K Forms gongfinale The mobile pop-up form on Explore S…" at bounding box center [619, 220] width 431 height 82
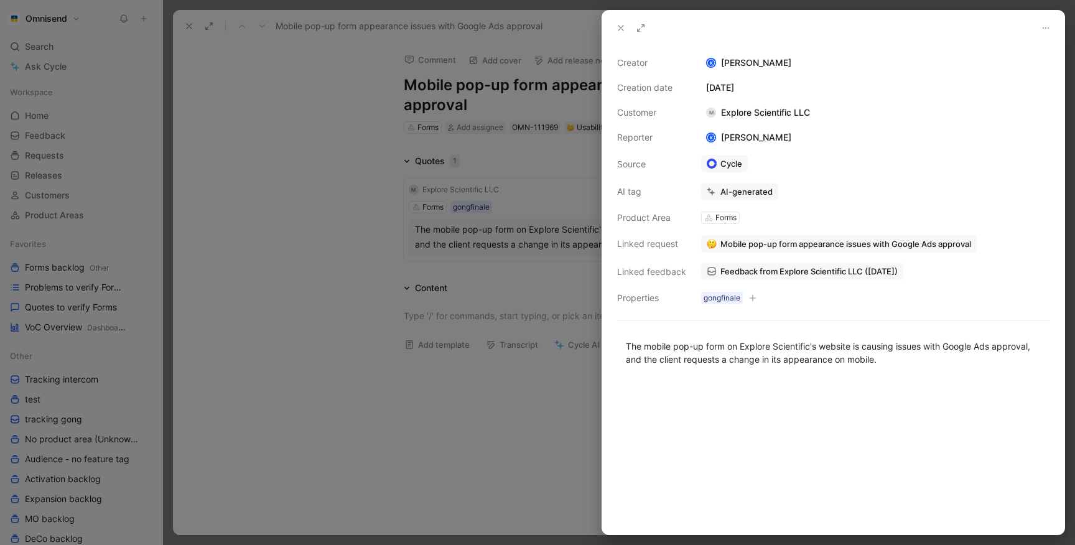
click at [772, 241] on div "2 Product Areas" at bounding box center [748, 245] width 55 height 12
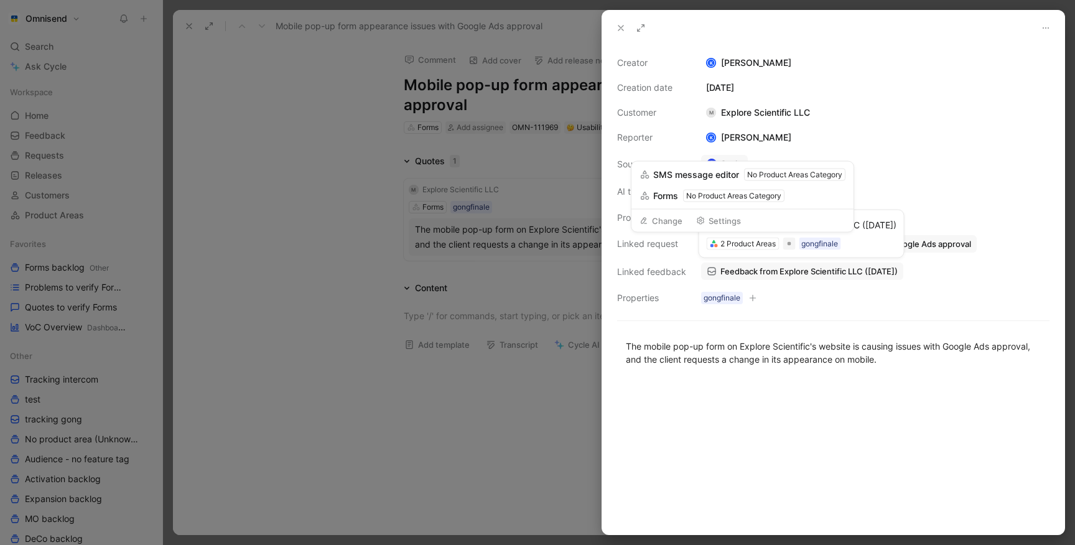
click at [655, 263] on div "Creator [PERSON_NAME] Creation date [DATE] Customer M Explore Scientific LLC Re…" at bounding box center [833, 180] width 433 height 250
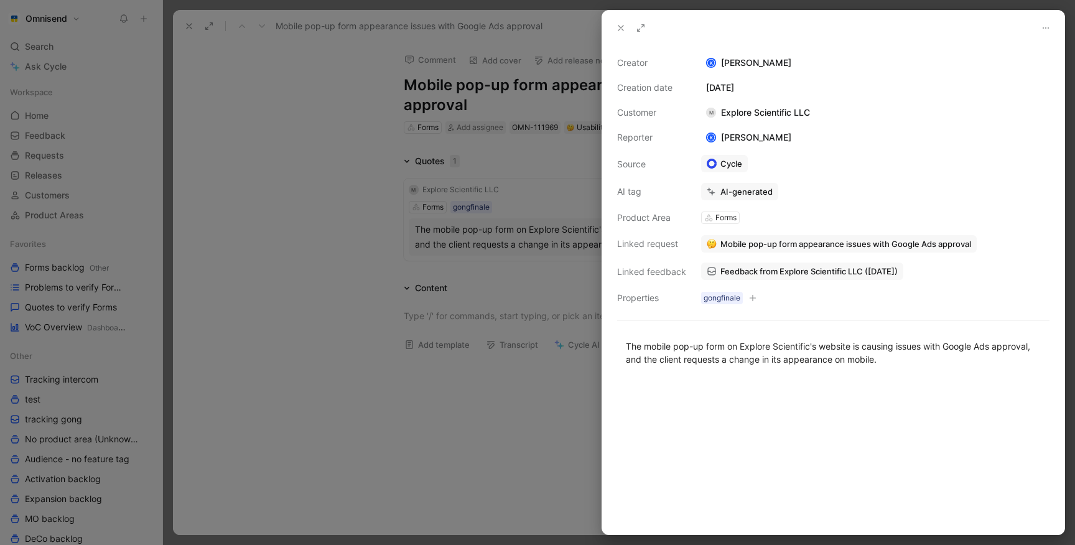
click at [744, 248] on span "Mobile pop-up form appearance issues with Google Ads approval" at bounding box center [846, 243] width 251 height 11
click at [732, 269] on span "Feedback from Explore Scientific LLC ([DATE])" at bounding box center [809, 271] width 177 height 11
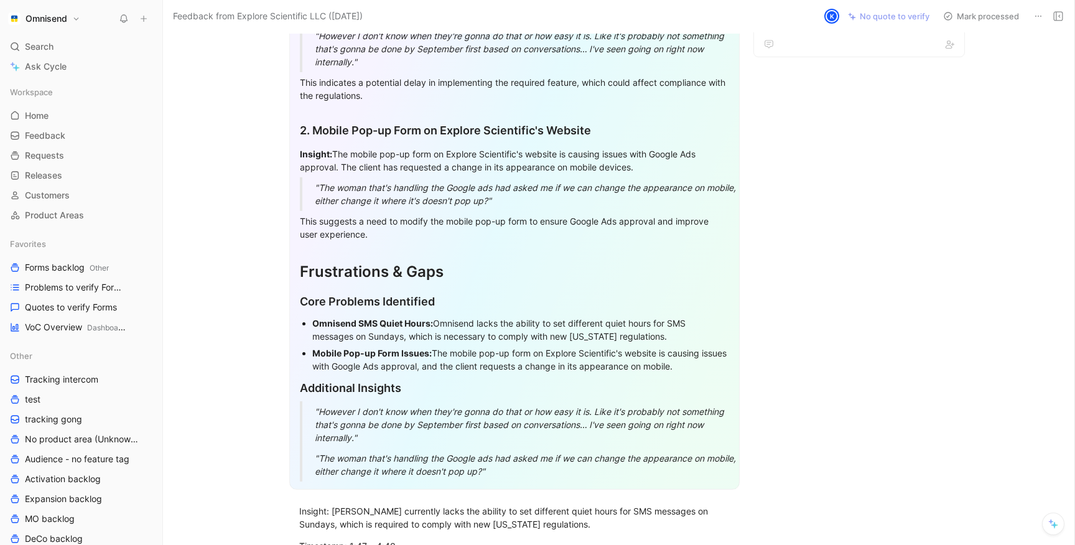
scroll to position [569, 0]
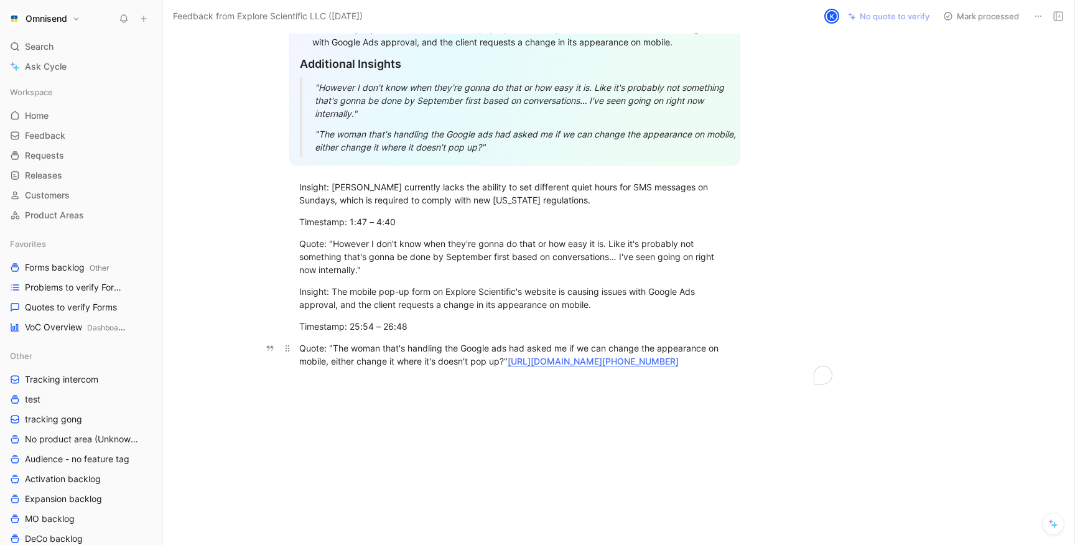
click at [530, 356] on link "[URL][DOMAIN_NAME][PHONE_NUMBER]" at bounding box center [593, 361] width 171 height 11
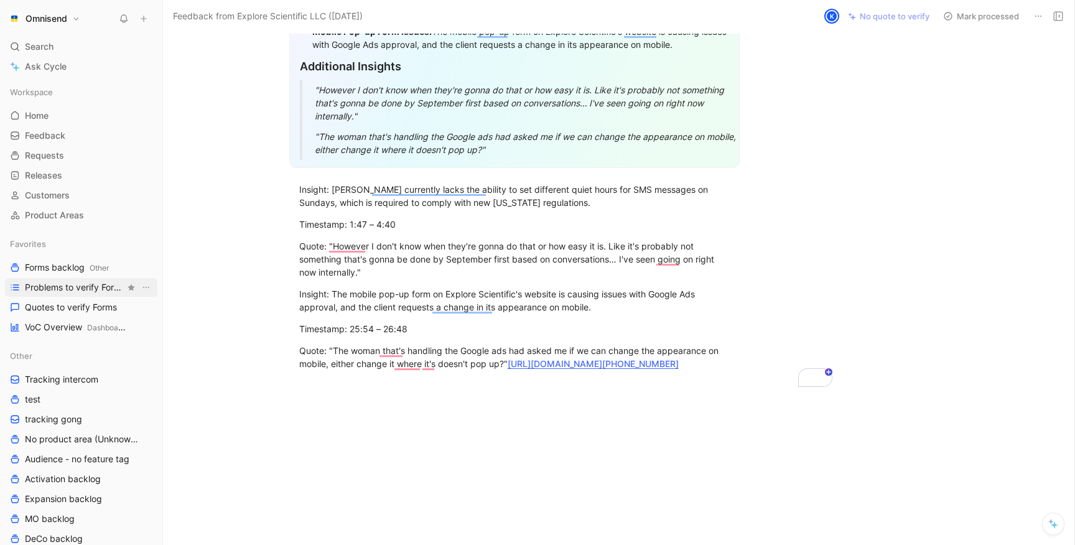
click at [39, 281] on span "Problems to verify Forms" at bounding box center [75, 287] width 100 height 12
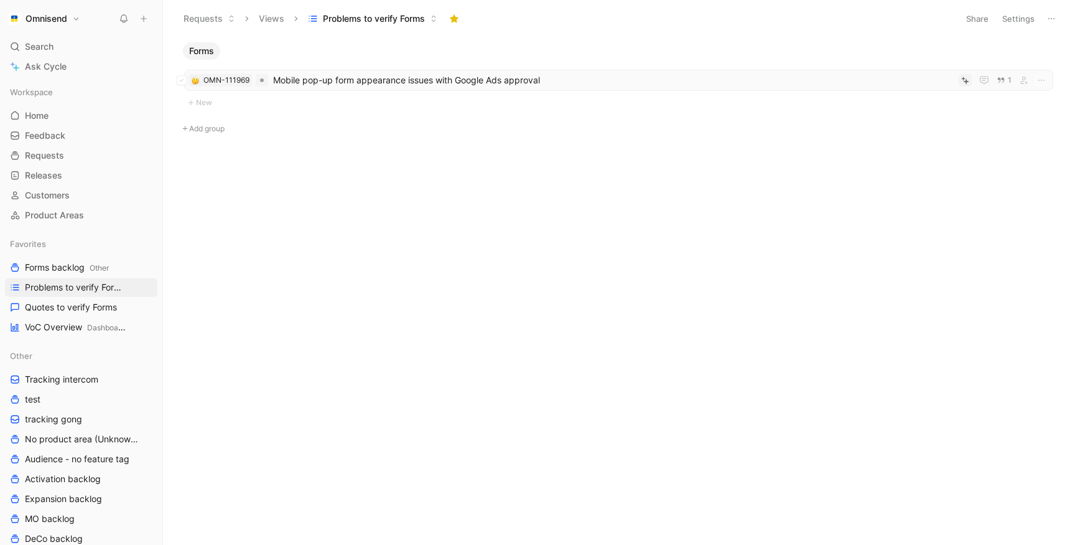
click at [696, 78] on span "Mobile pop-up form appearance issues with Google Ads approval" at bounding box center [613, 80] width 681 height 15
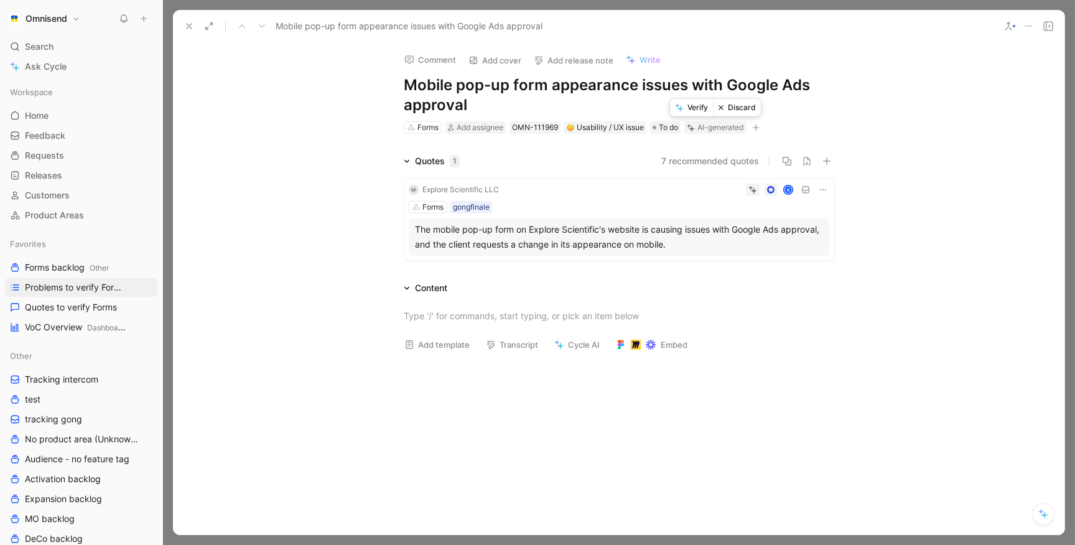
click at [734, 110] on button "Discard" at bounding box center [737, 107] width 48 height 17
click at [1027, 24] on icon at bounding box center [1029, 26] width 10 height 10
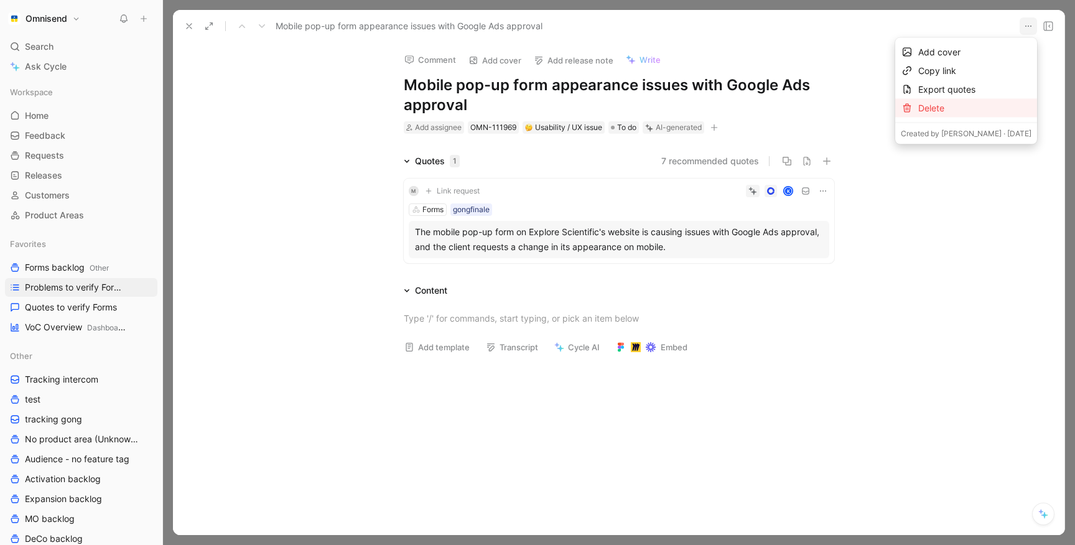
click at [961, 105] on div "Delete" at bounding box center [975, 108] width 113 height 15
click at [952, 111] on div "Delete" at bounding box center [975, 108] width 113 height 15
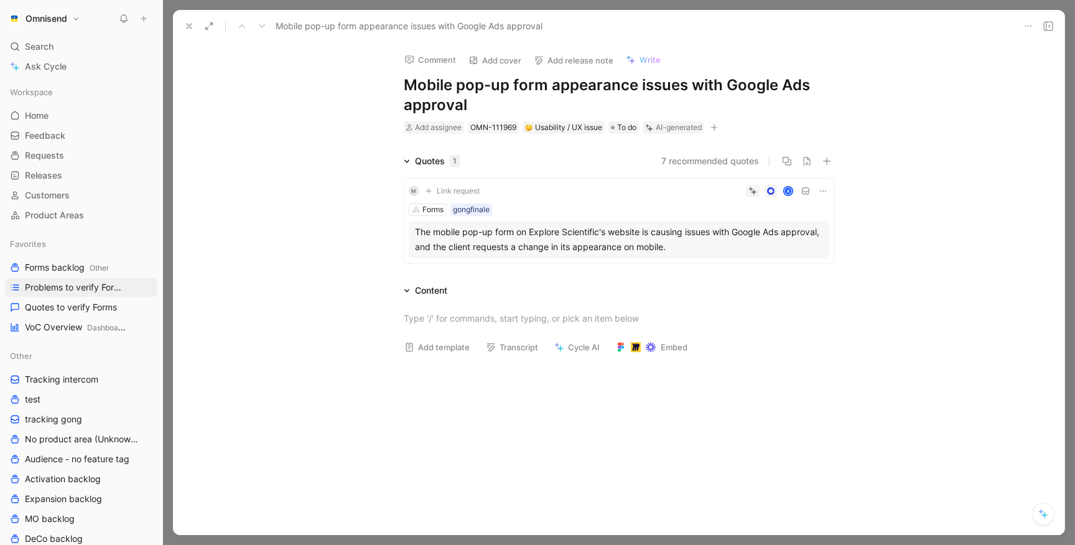
click at [187, 24] on icon at bounding box center [189, 26] width 10 height 10
